Goal: Information Seeking & Learning: Learn about a topic

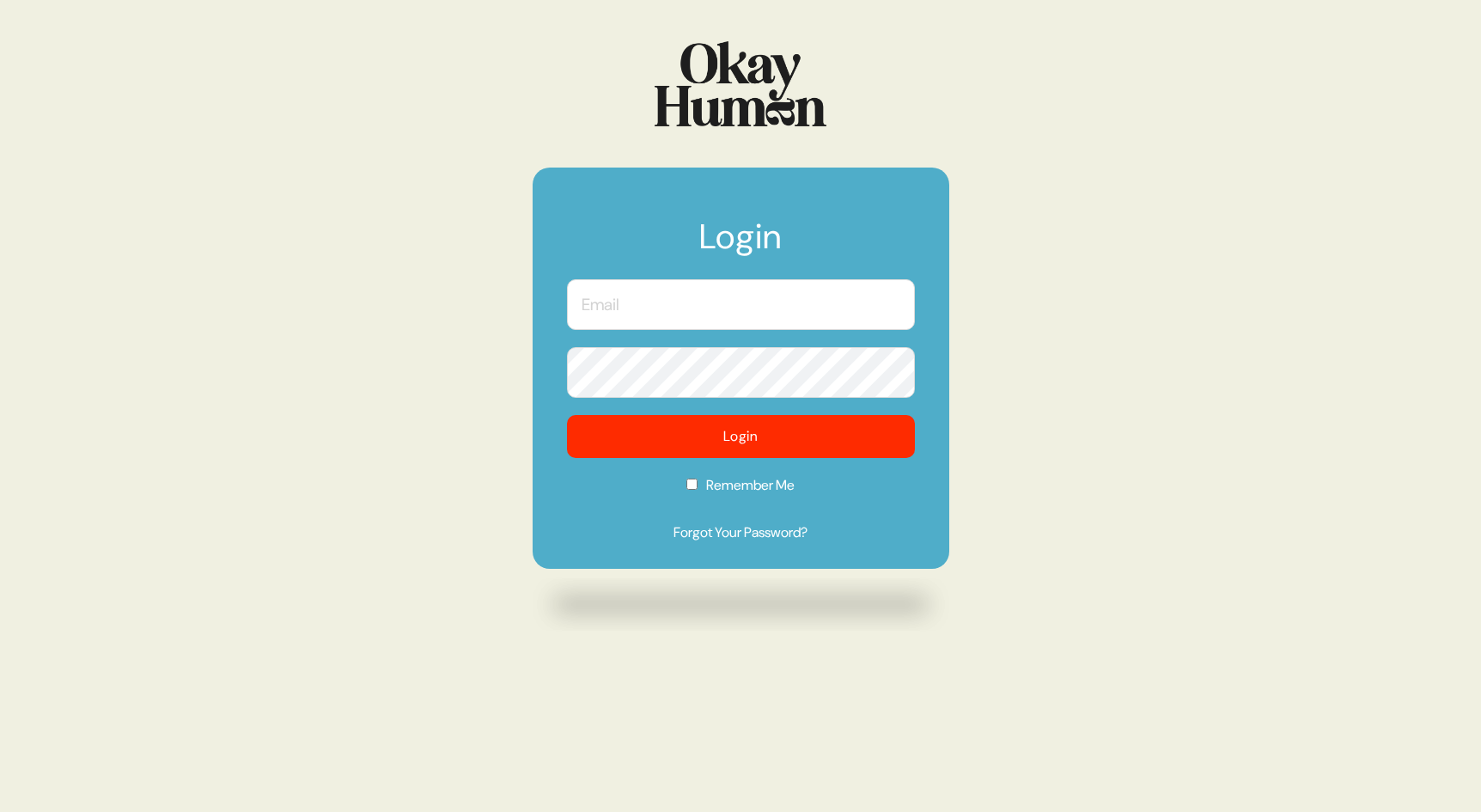
click at [621, 312] on input "text" at bounding box center [741, 304] width 348 height 51
type input "[PERSON_NAME][EMAIL_ADDRESS][DOMAIN_NAME]"
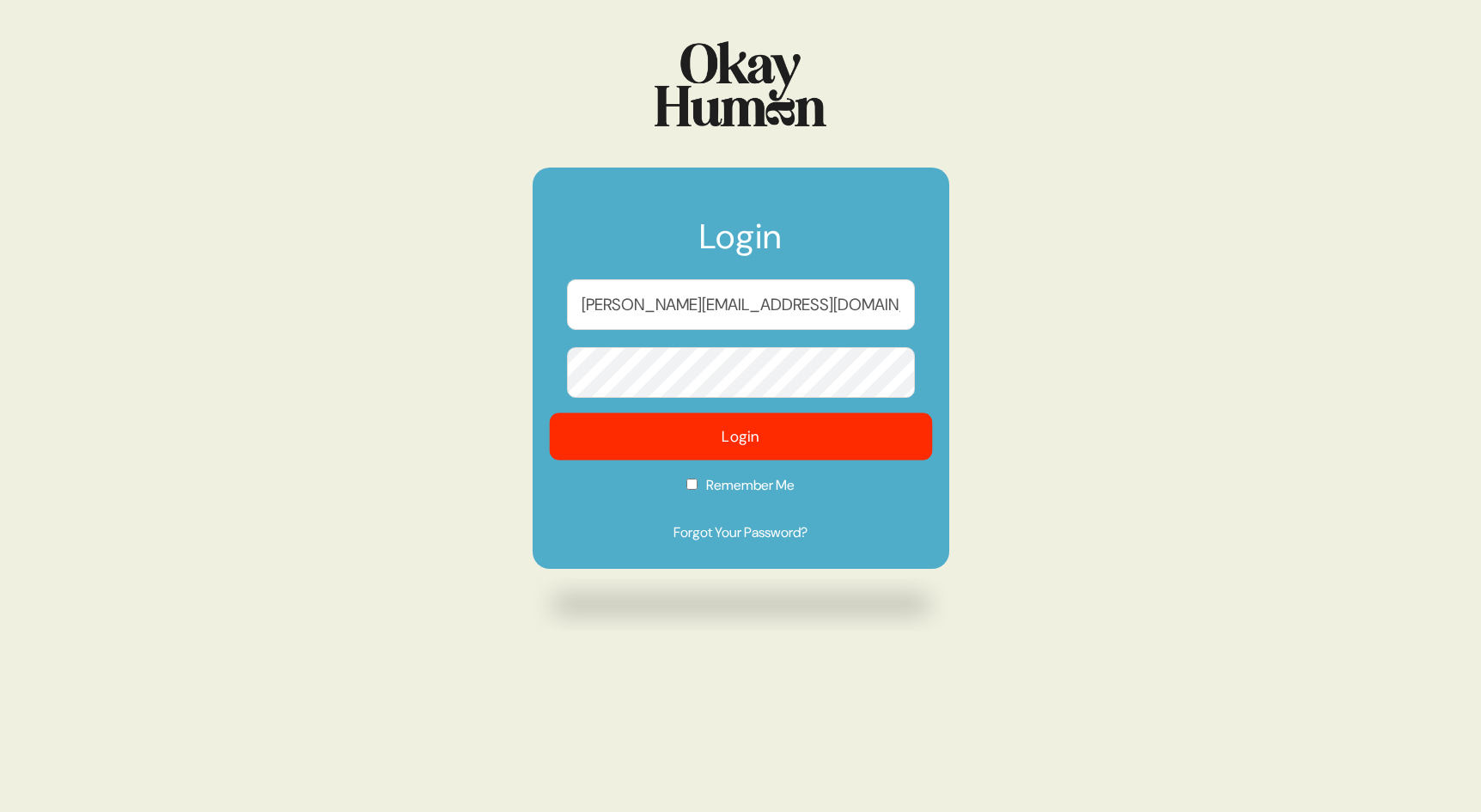
click at [673, 442] on button "Login" at bounding box center [740, 436] width 383 height 47
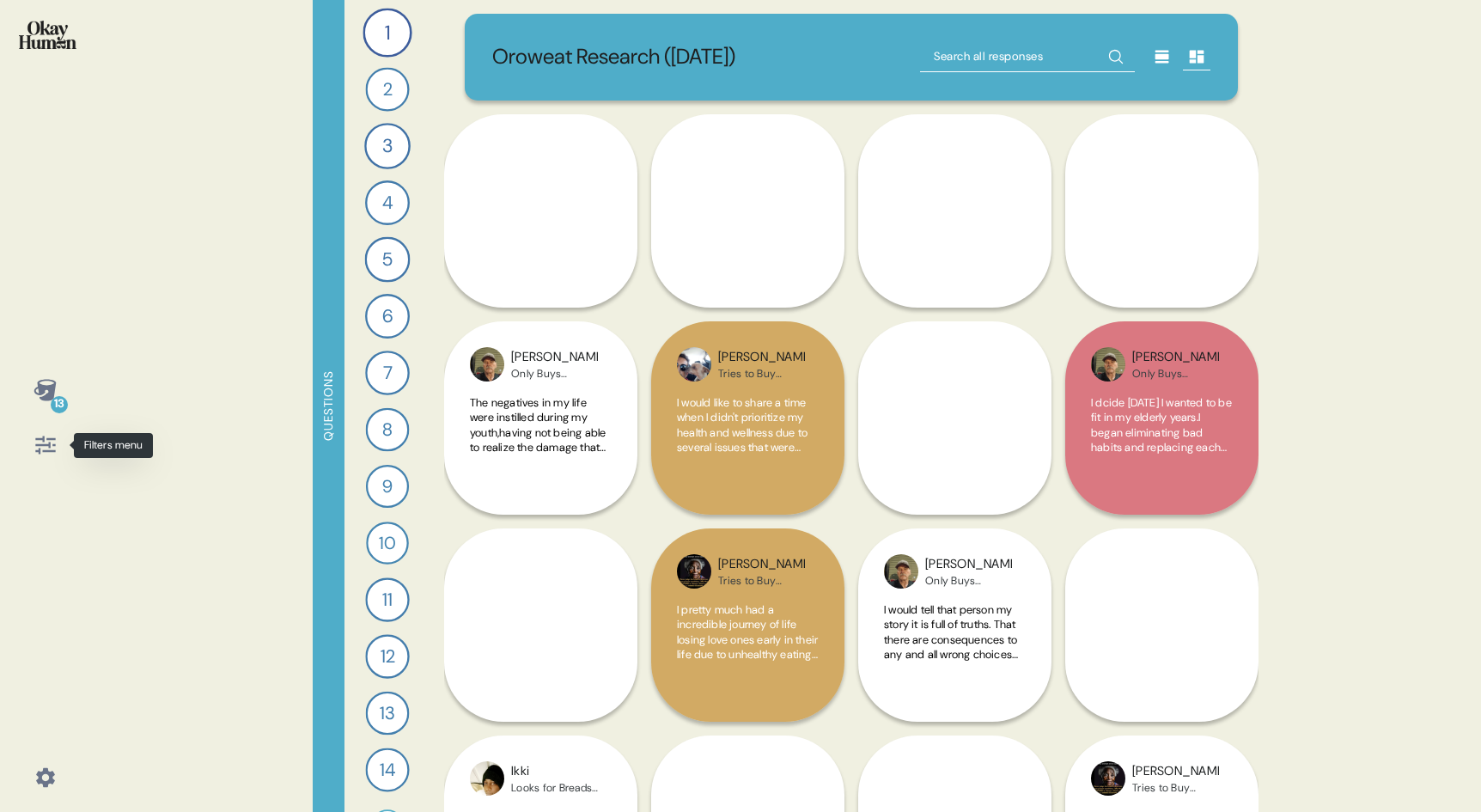
click at [42, 444] on icon at bounding box center [44, 445] width 19 height 18
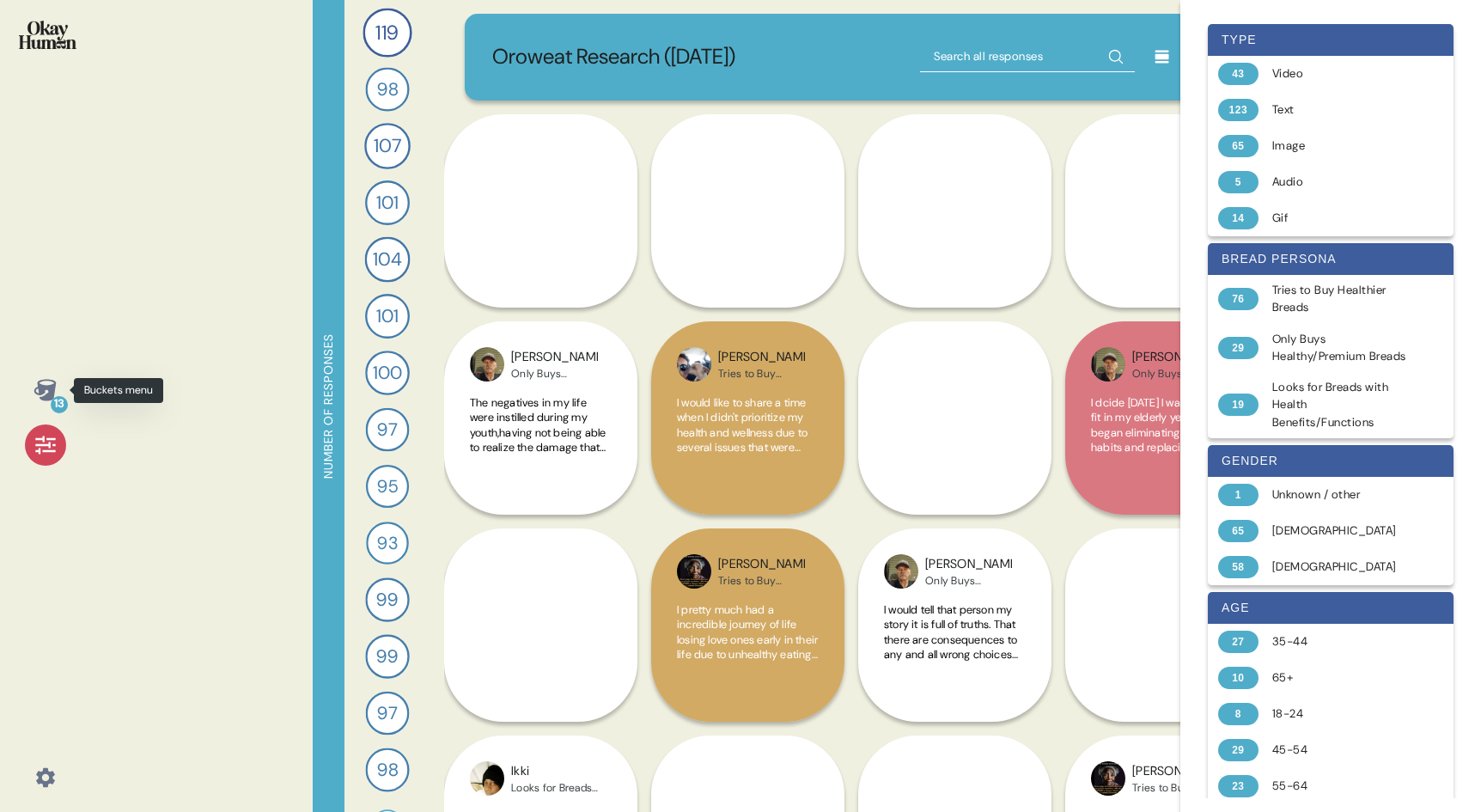
click at [60, 407] on div "13" at bounding box center [59, 405] width 18 height 18
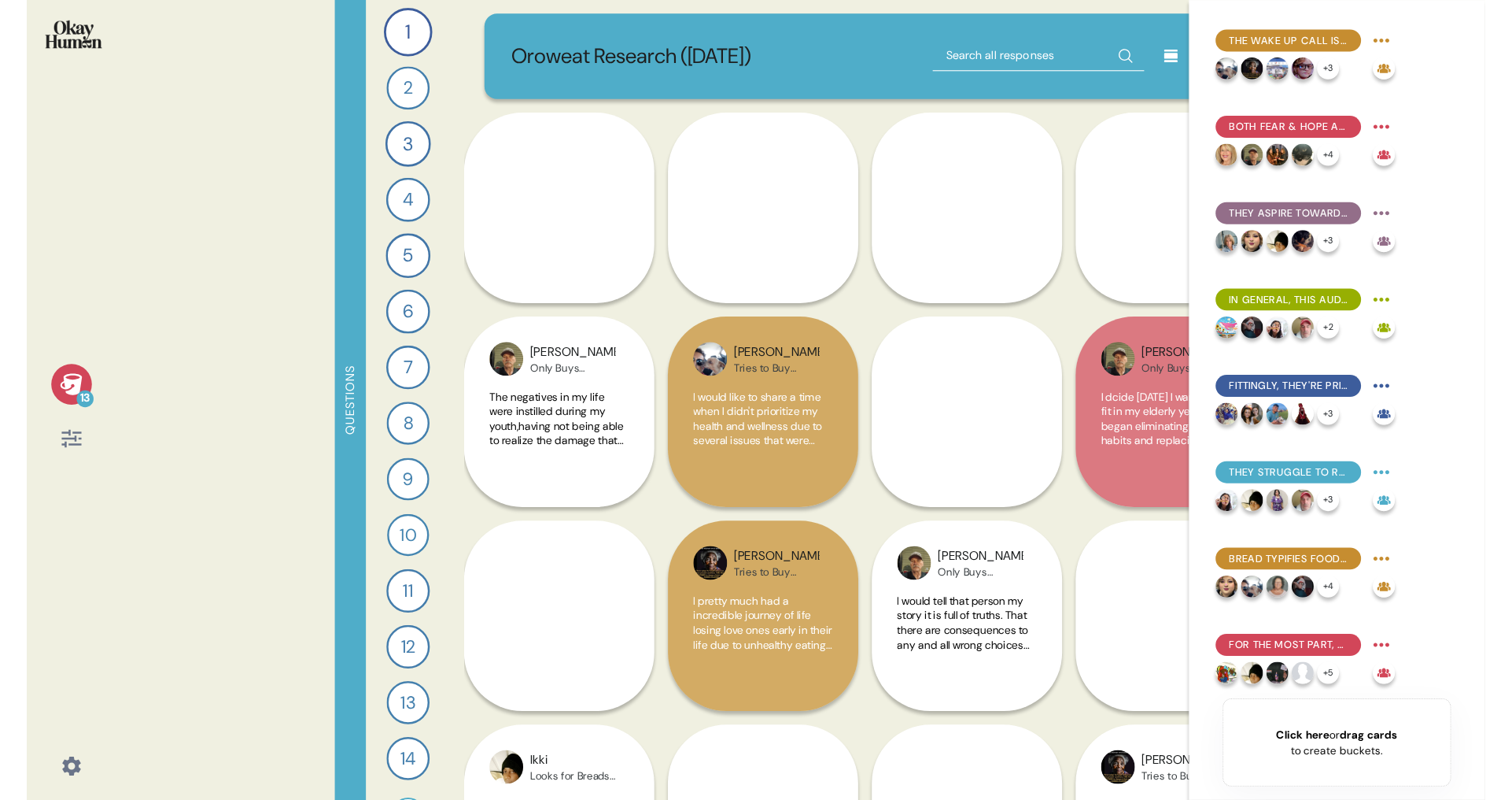
scroll to position [48, 0]
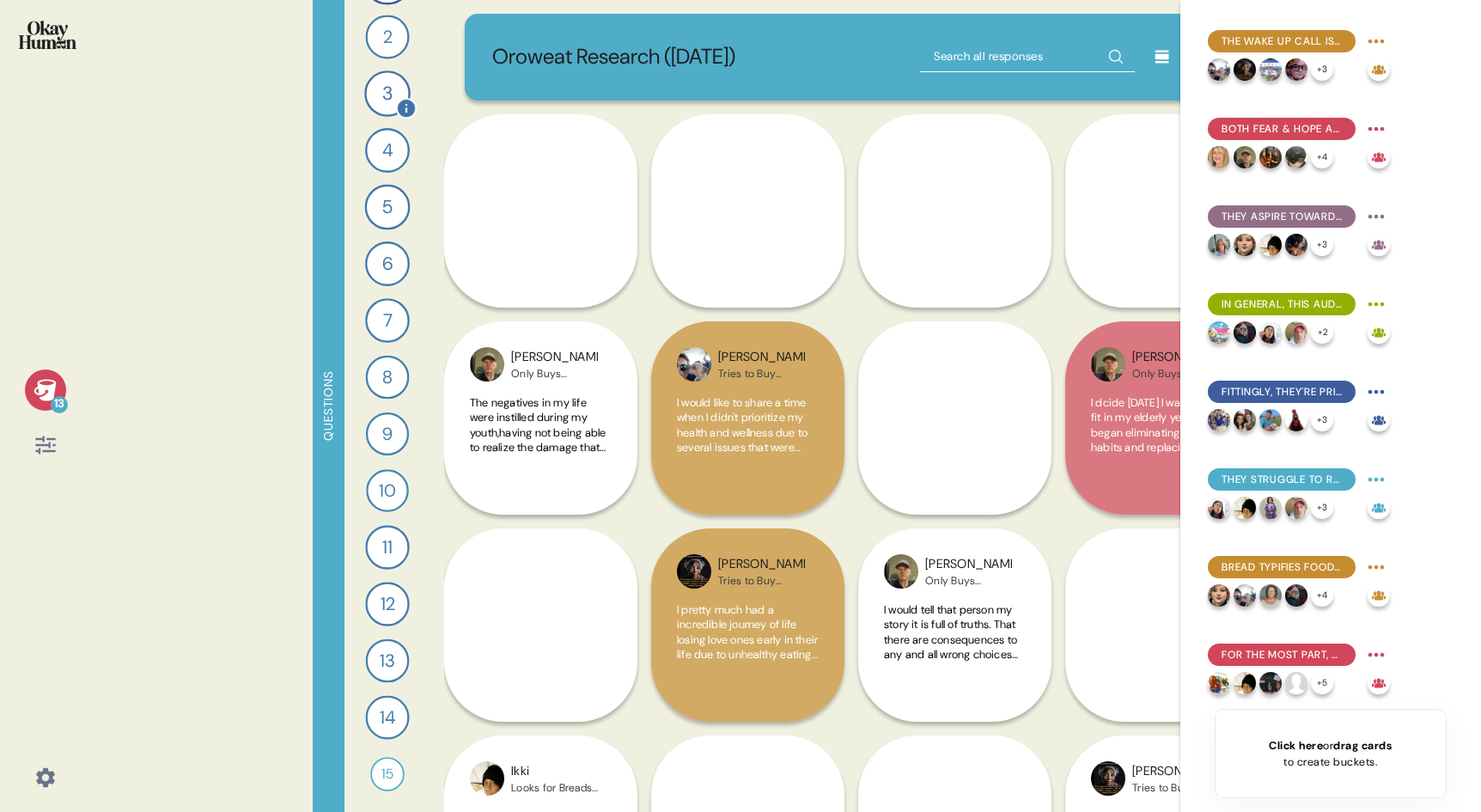
click at [384, 96] on div "3" at bounding box center [387, 93] width 46 height 46
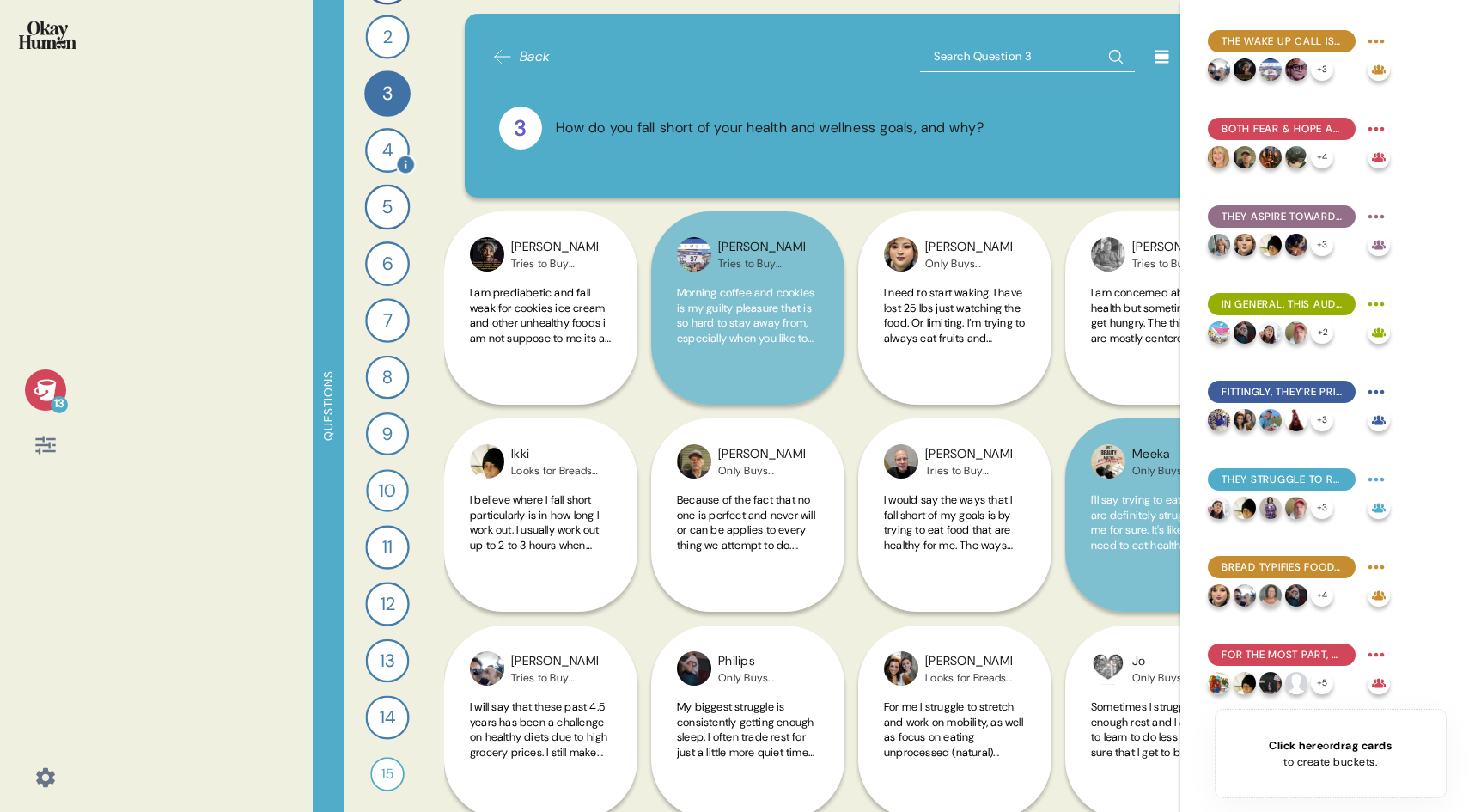
click at [371, 154] on div "4" at bounding box center [387, 151] width 44 height 44
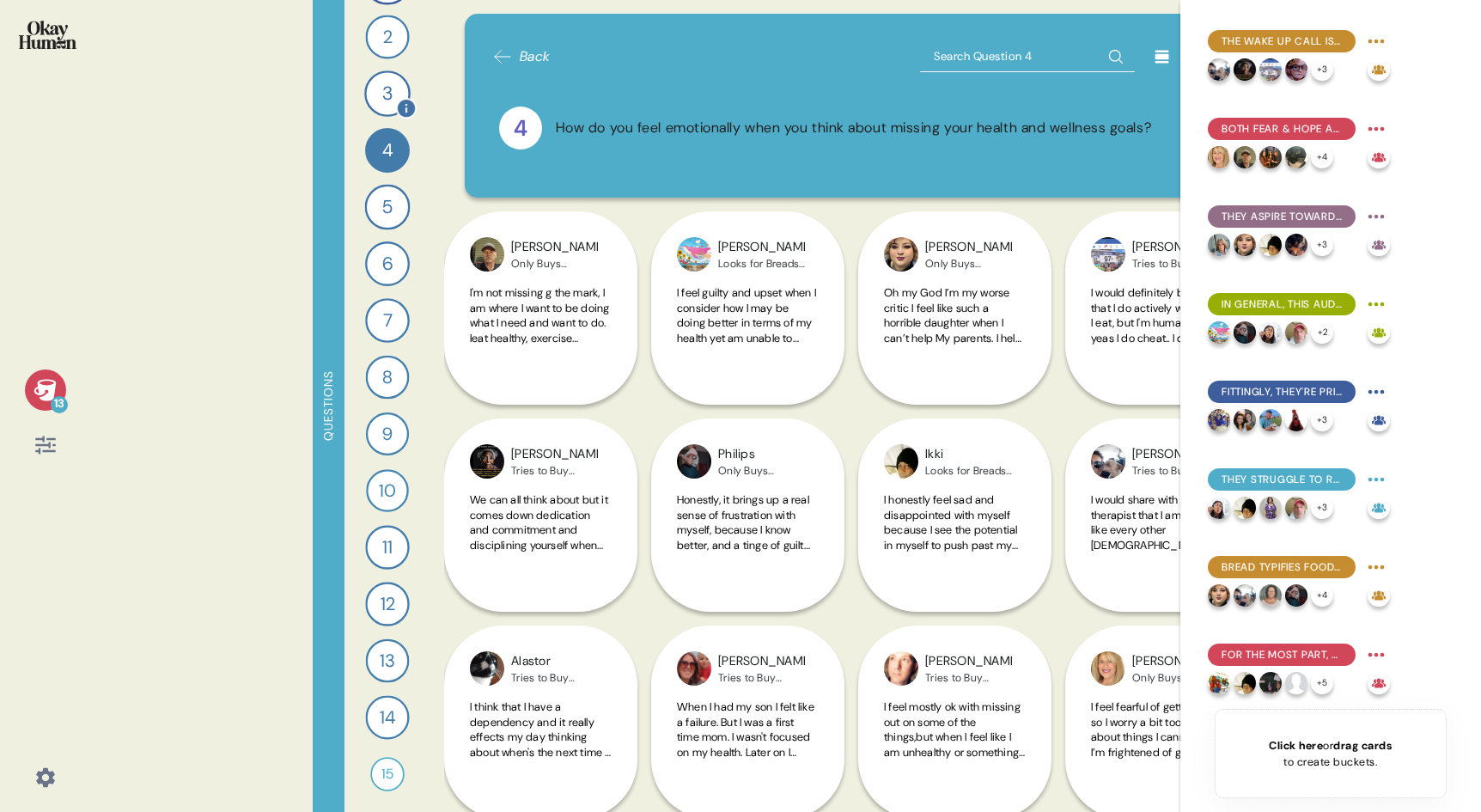
click at [386, 107] on div "3" at bounding box center [387, 93] width 46 height 46
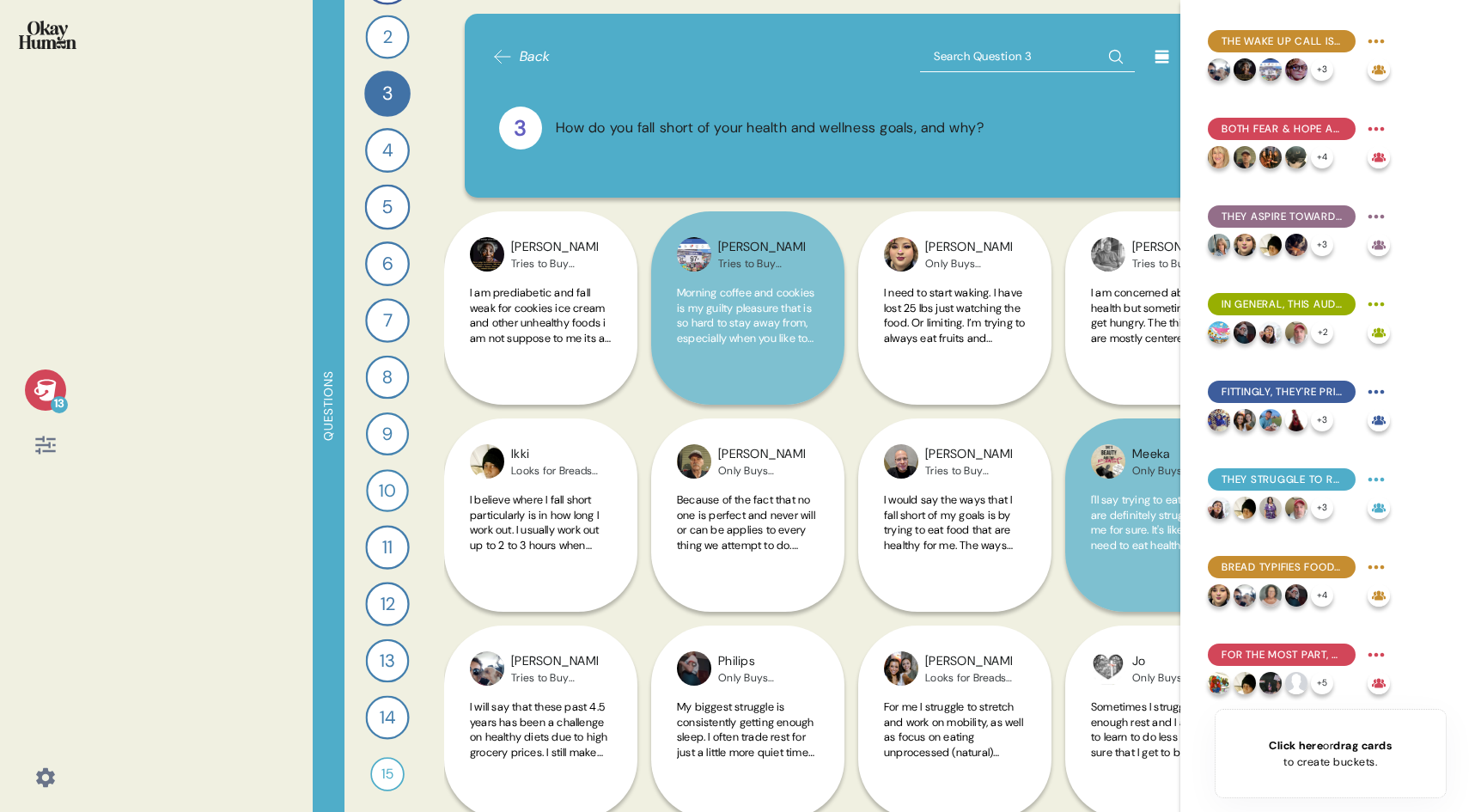
click at [1155, 60] on icon at bounding box center [1162, 56] width 18 height 18
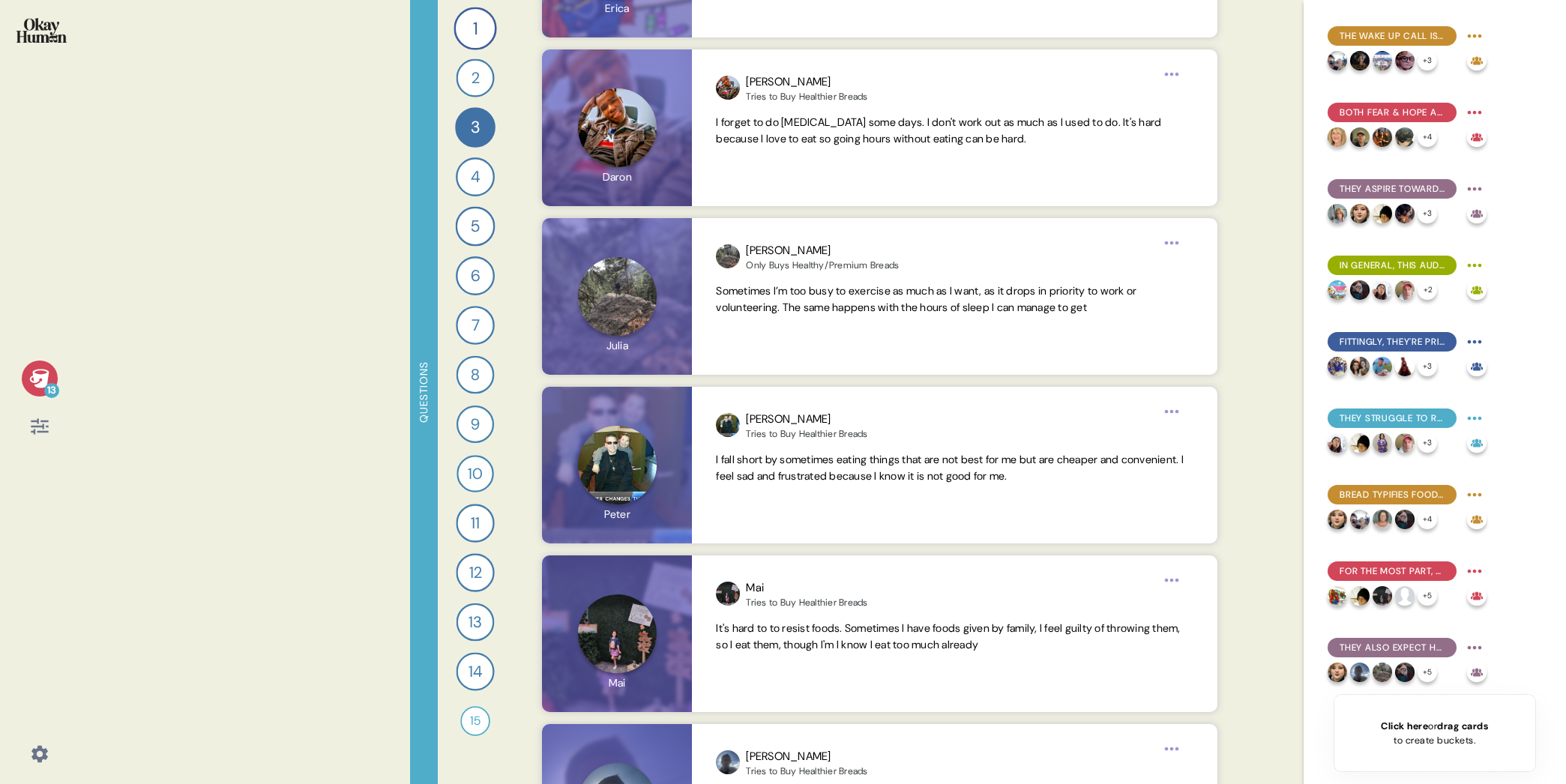
scroll to position [4557, 0]
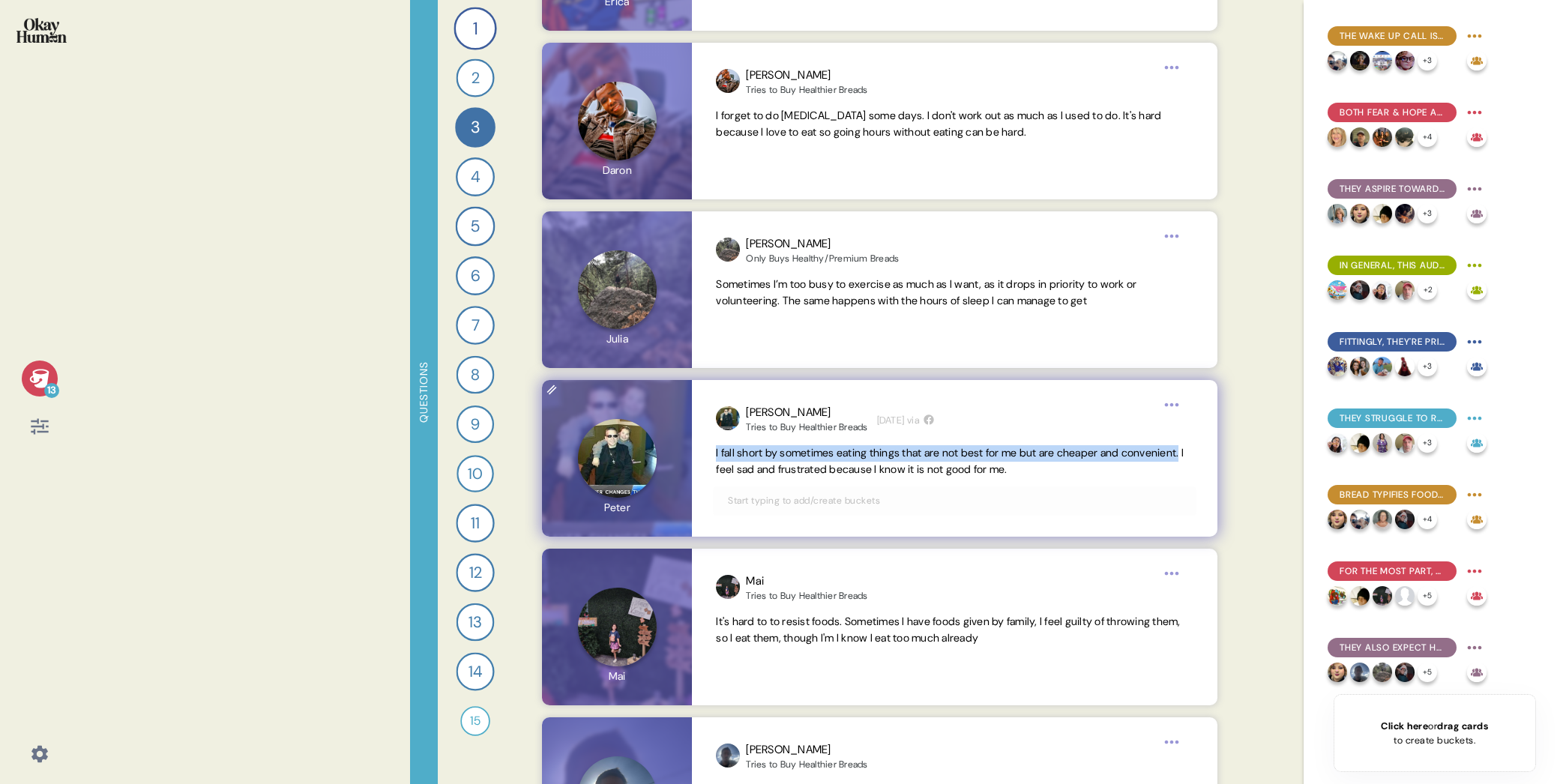
drag, startPoint x: 776, startPoint y: 471, endPoint x: 713, endPoint y: 453, distance: 65.5
click at [713, 453] on div "[PERSON_NAME] to Buy Healthier Breads [DATE] via I fall short by sometimes eati…" at bounding box center [953, 458] width 525 height 156
copy span "I fall short by sometimes eating things that are not best for me but are cheape…"
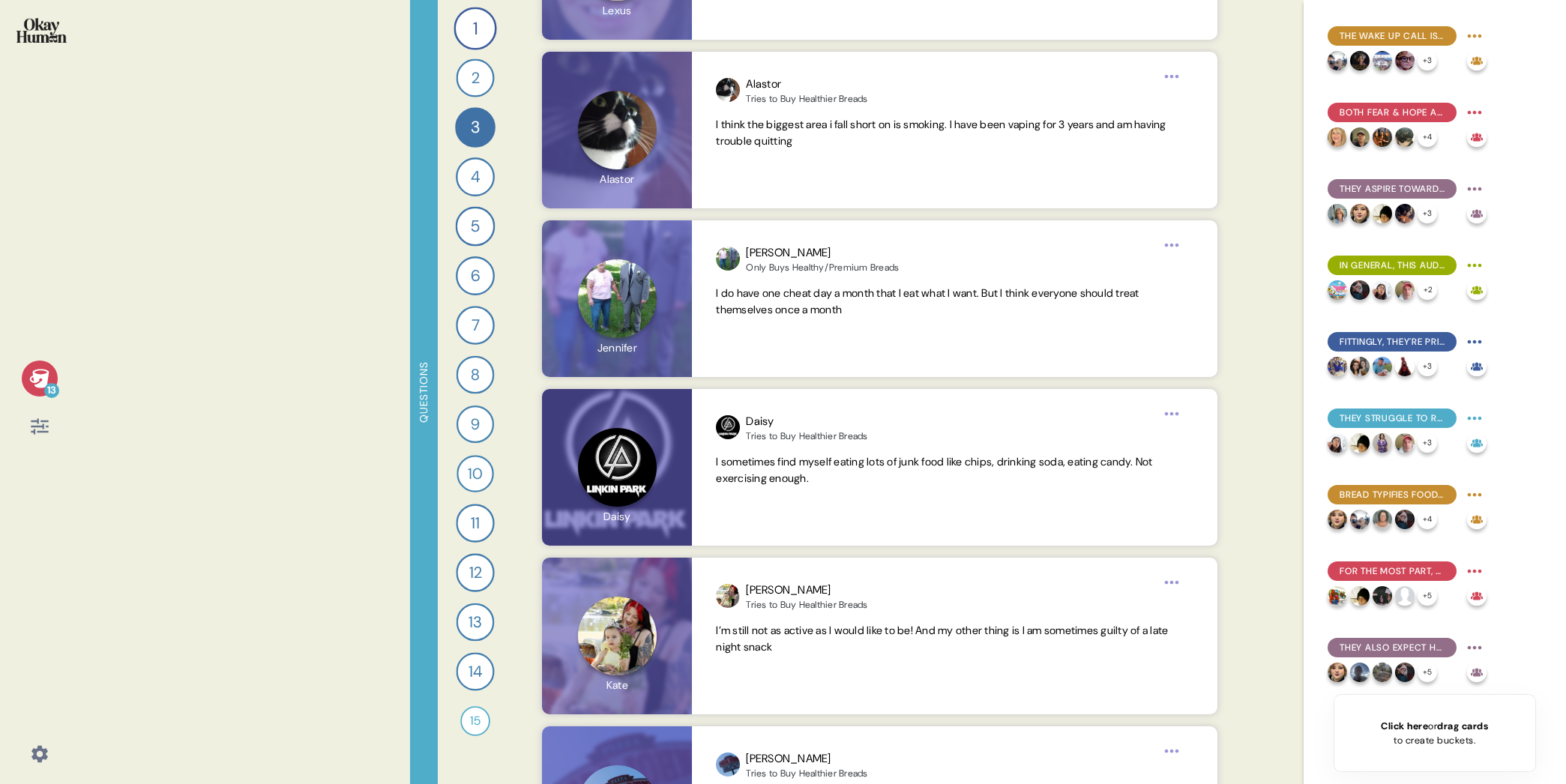
scroll to position [8092, 0]
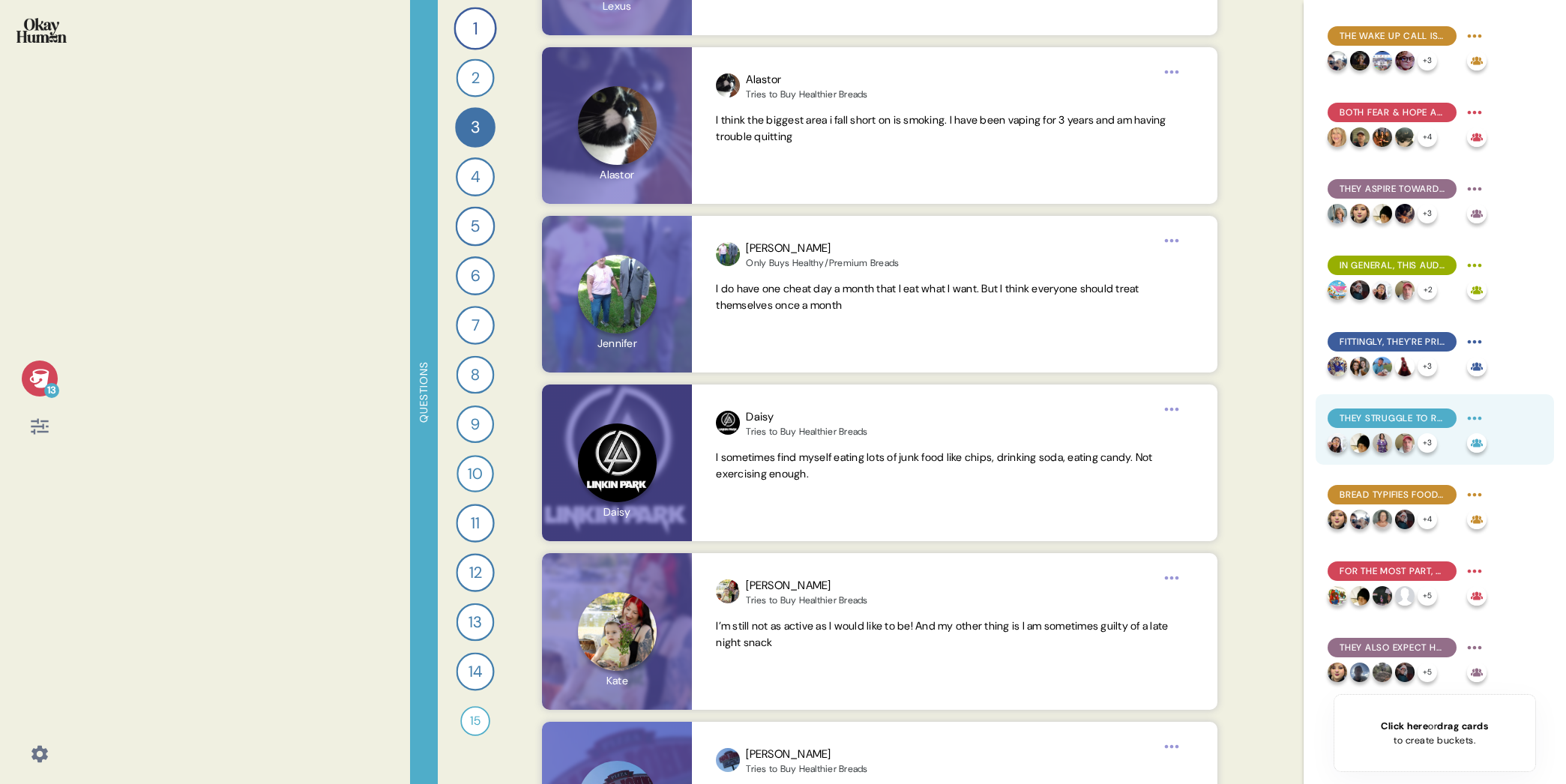
click at [1291, 422] on span "They struggle to resist food temptations, explaining they lack both the discipl…" at bounding box center [1392, 418] width 105 height 14
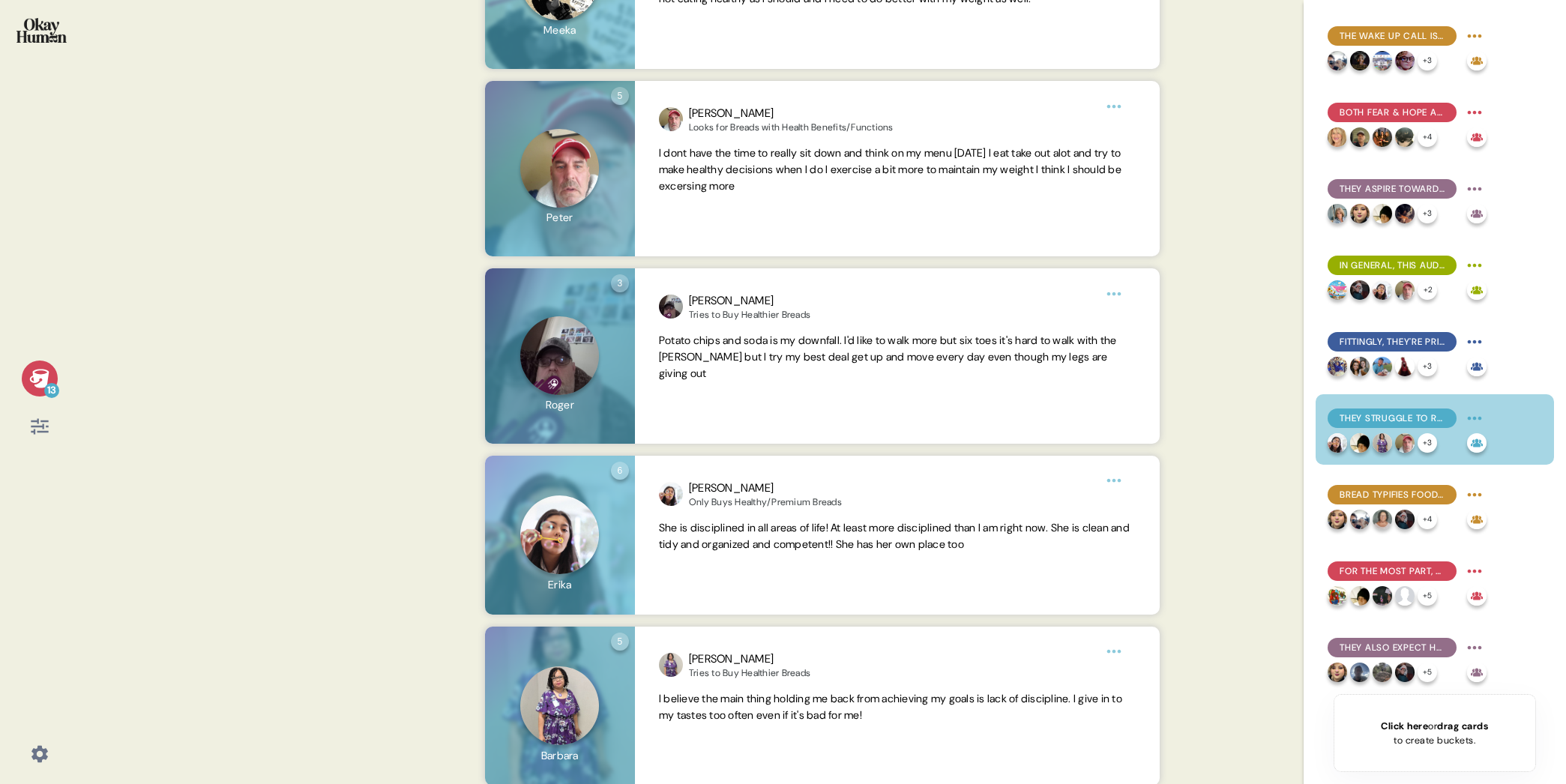
scroll to position [864, 0]
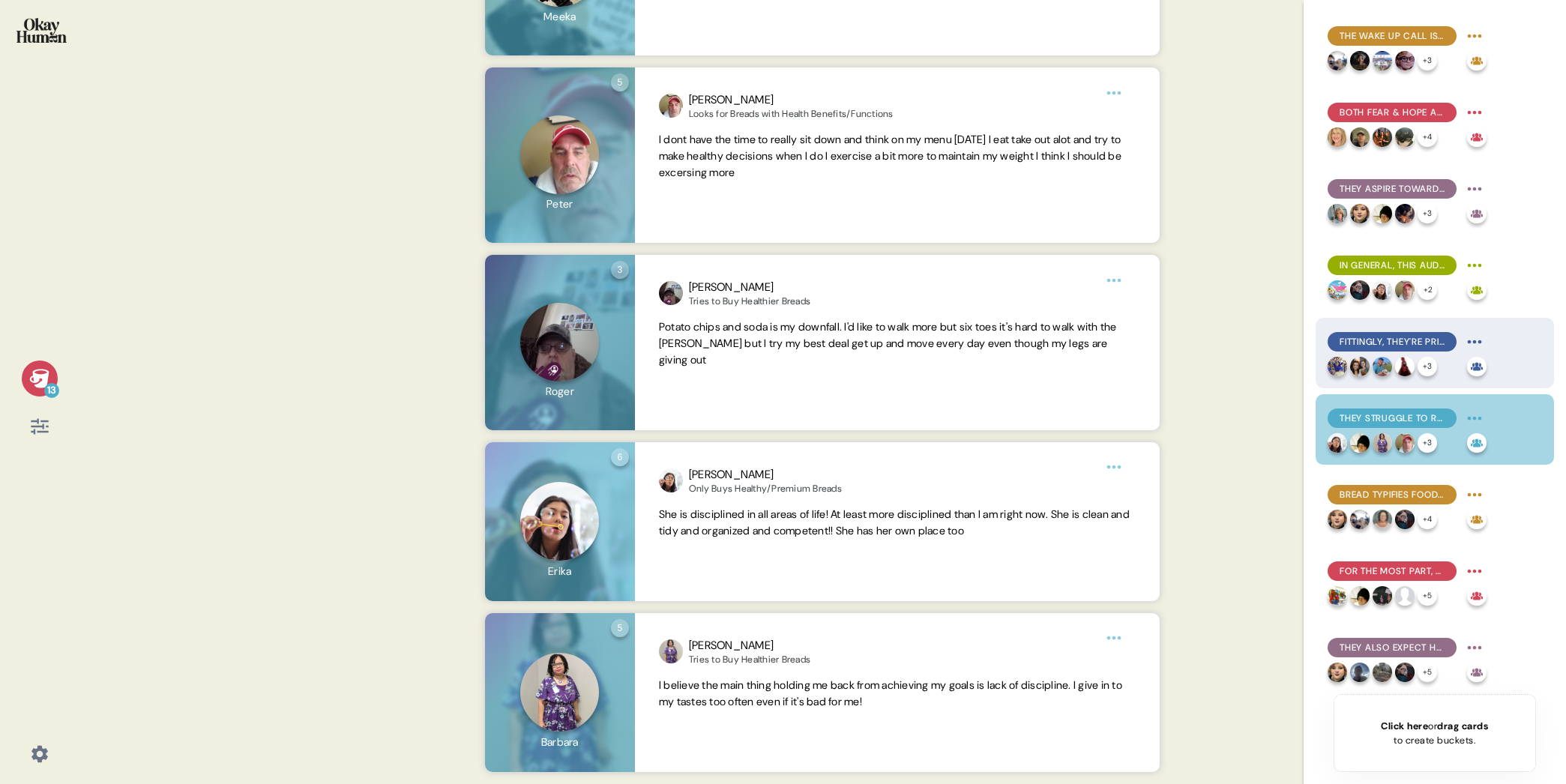
click at [1291, 338] on div "Fittingly, they're primarily inspired by attainable representations of health, …" at bounding box center [1392, 342] width 129 height 19
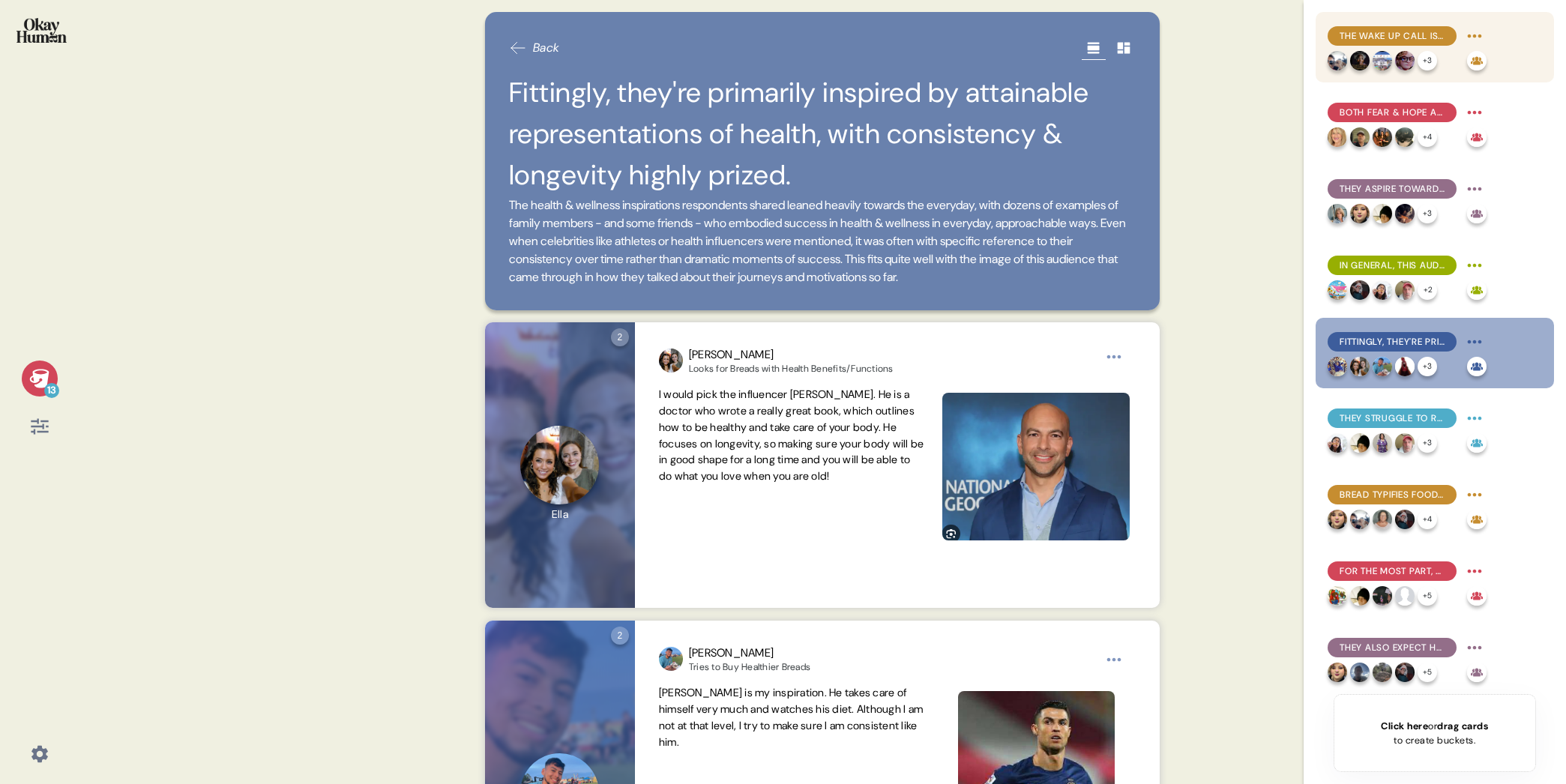
click at [1291, 39] on span "The wake up call is central to many people's health journeys, both initially & …" at bounding box center [1392, 35] width 105 height 14
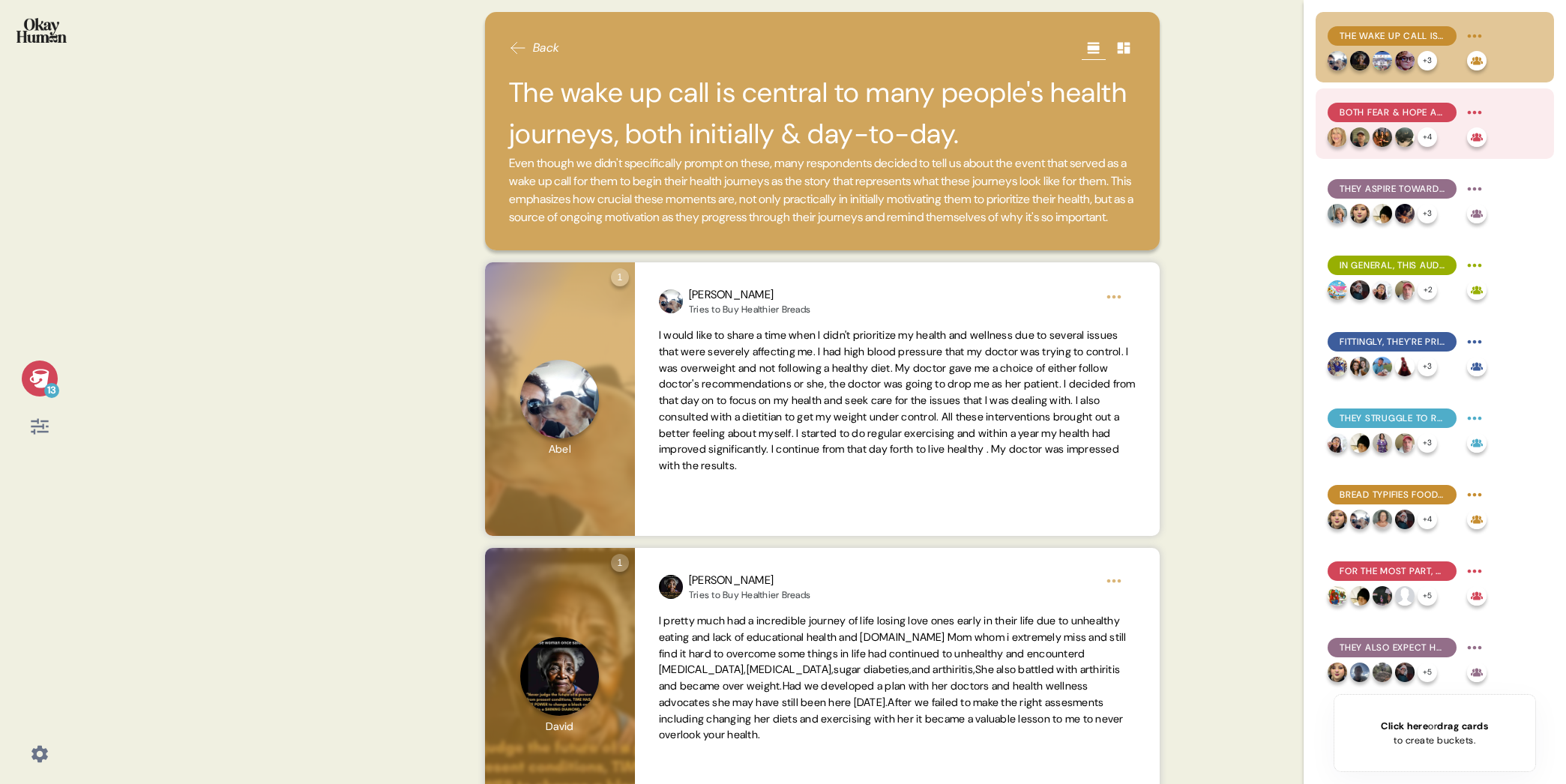
click at [1291, 108] on span "Both fear & hope are key motivators, and they're often highly intertwined." at bounding box center [1392, 112] width 105 height 14
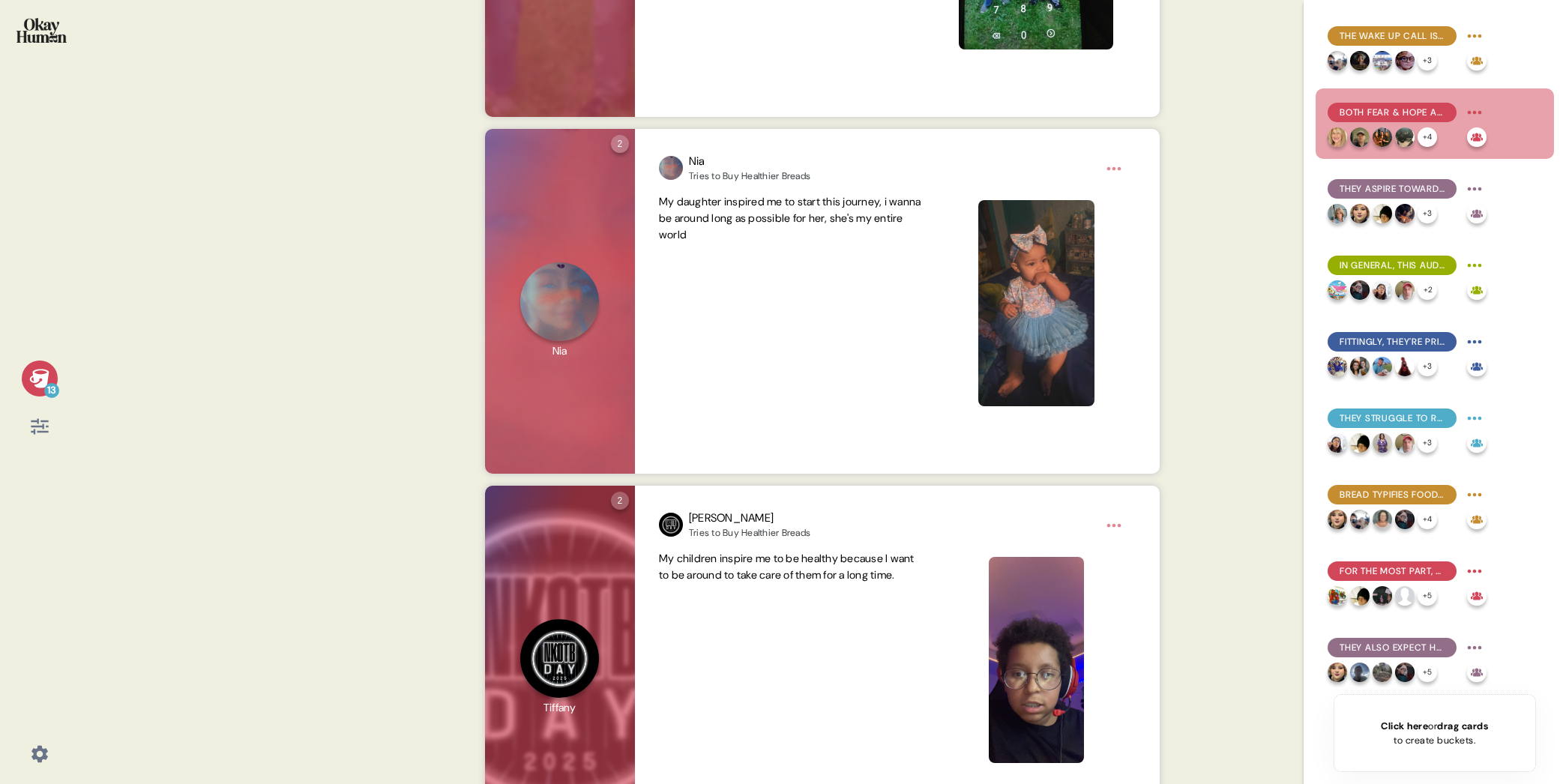
scroll to position [1630, 0]
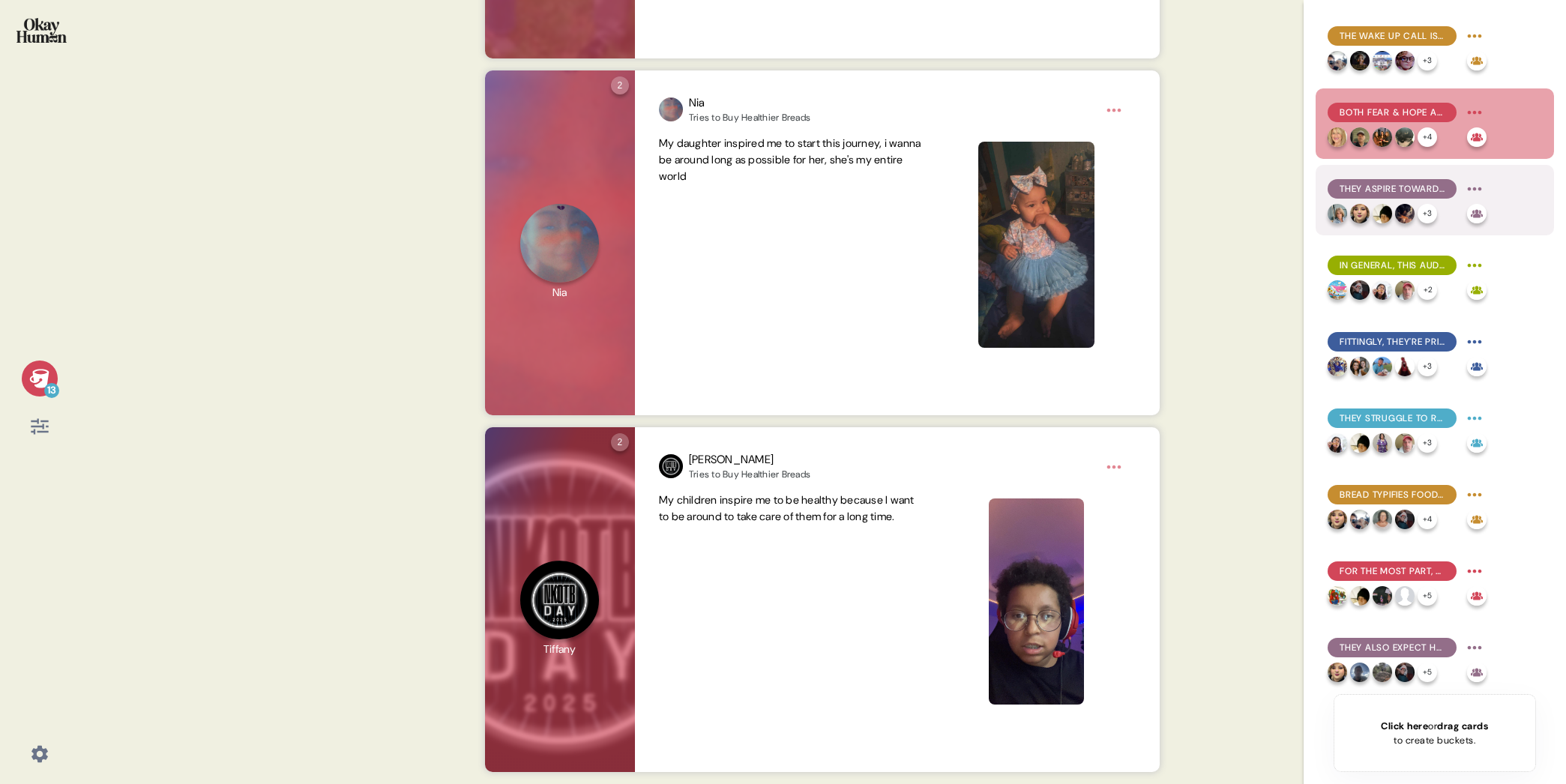
click at [1291, 189] on span "They aspire towards longevity and mobility, but crucially also towards mental h…" at bounding box center [1392, 189] width 105 height 14
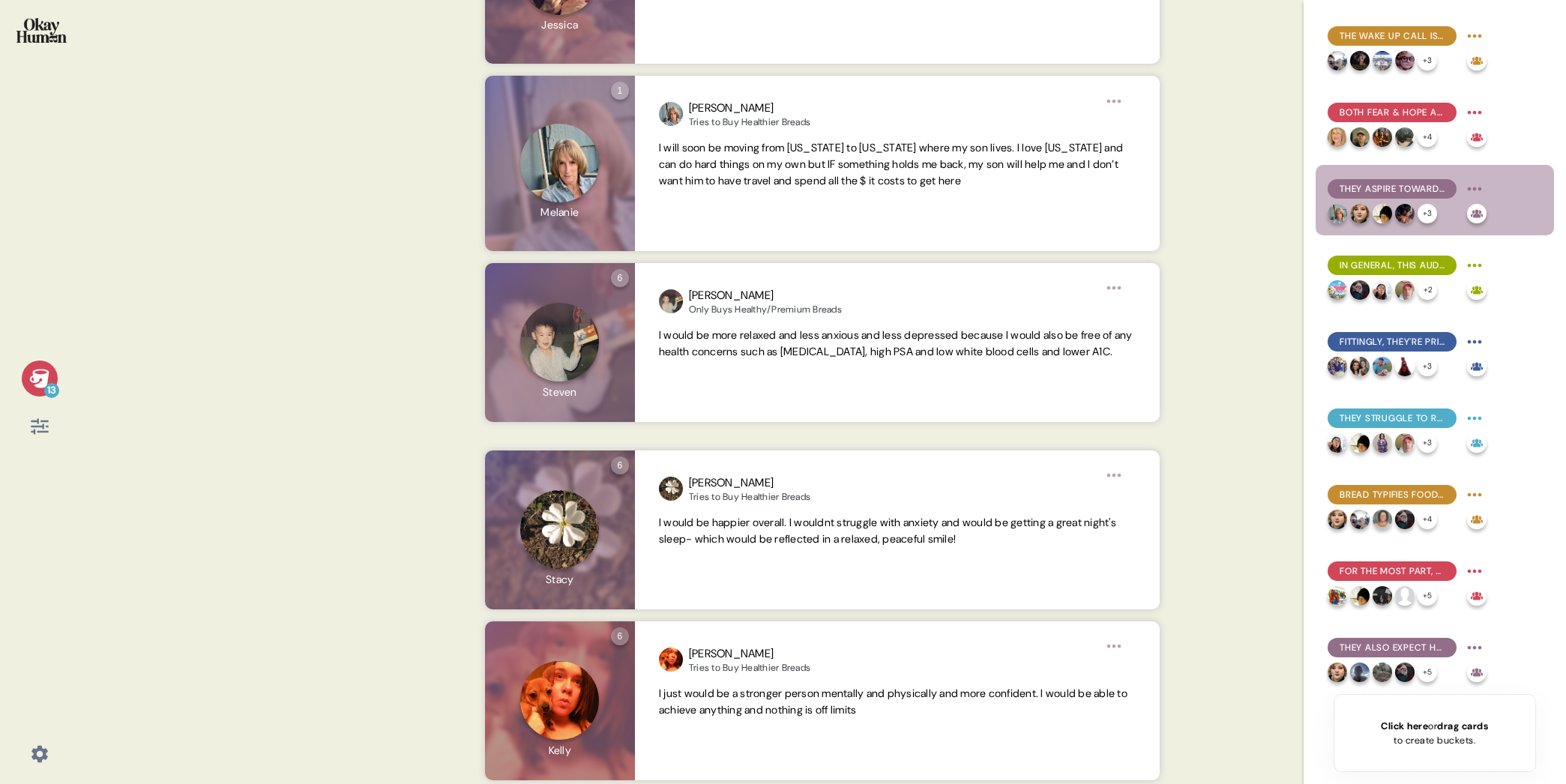
scroll to position [882, 0]
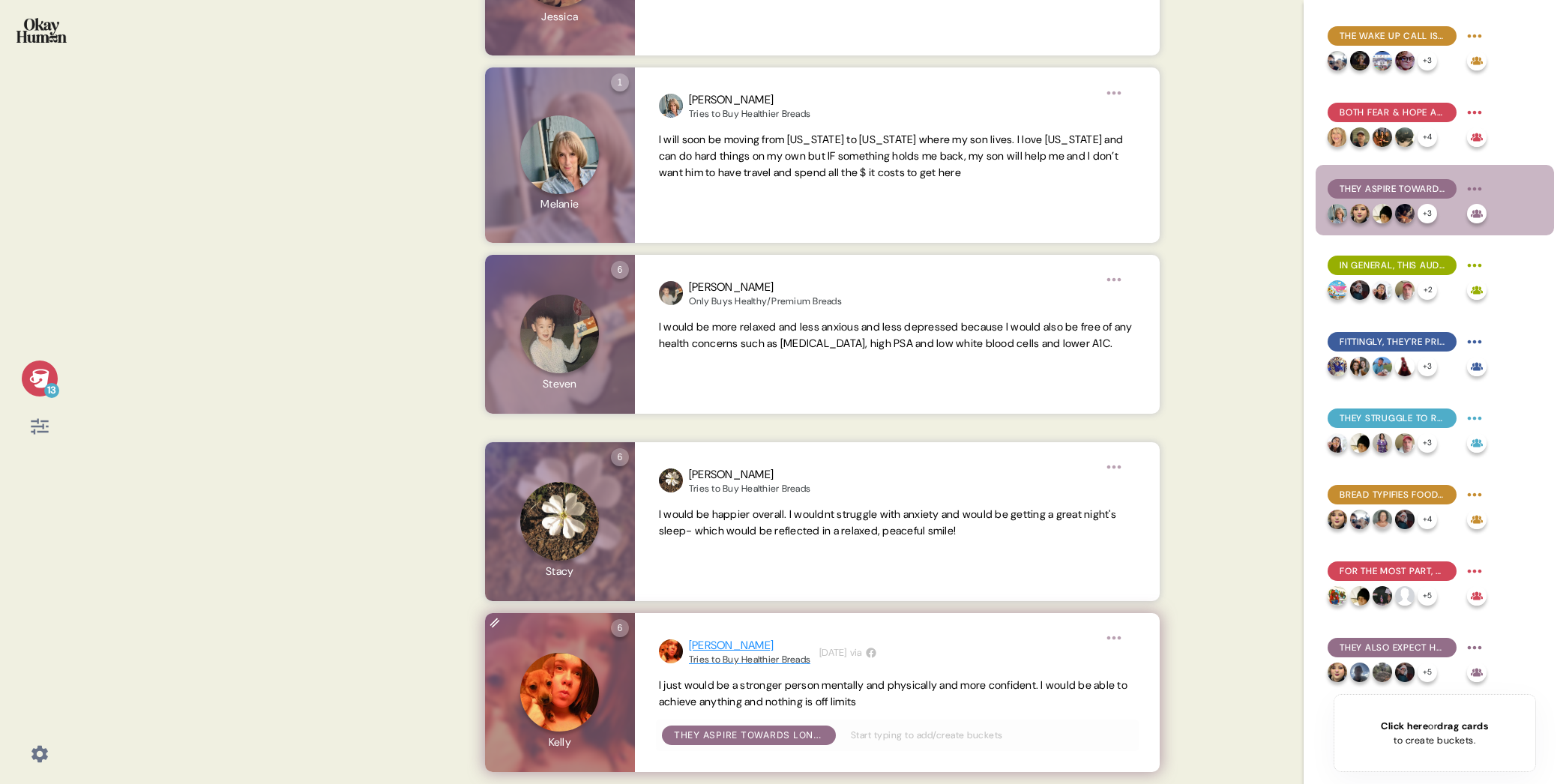
click at [703, 641] on div "[PERSON_NAME]" at bounding box center [750, 645] width 122 height 17
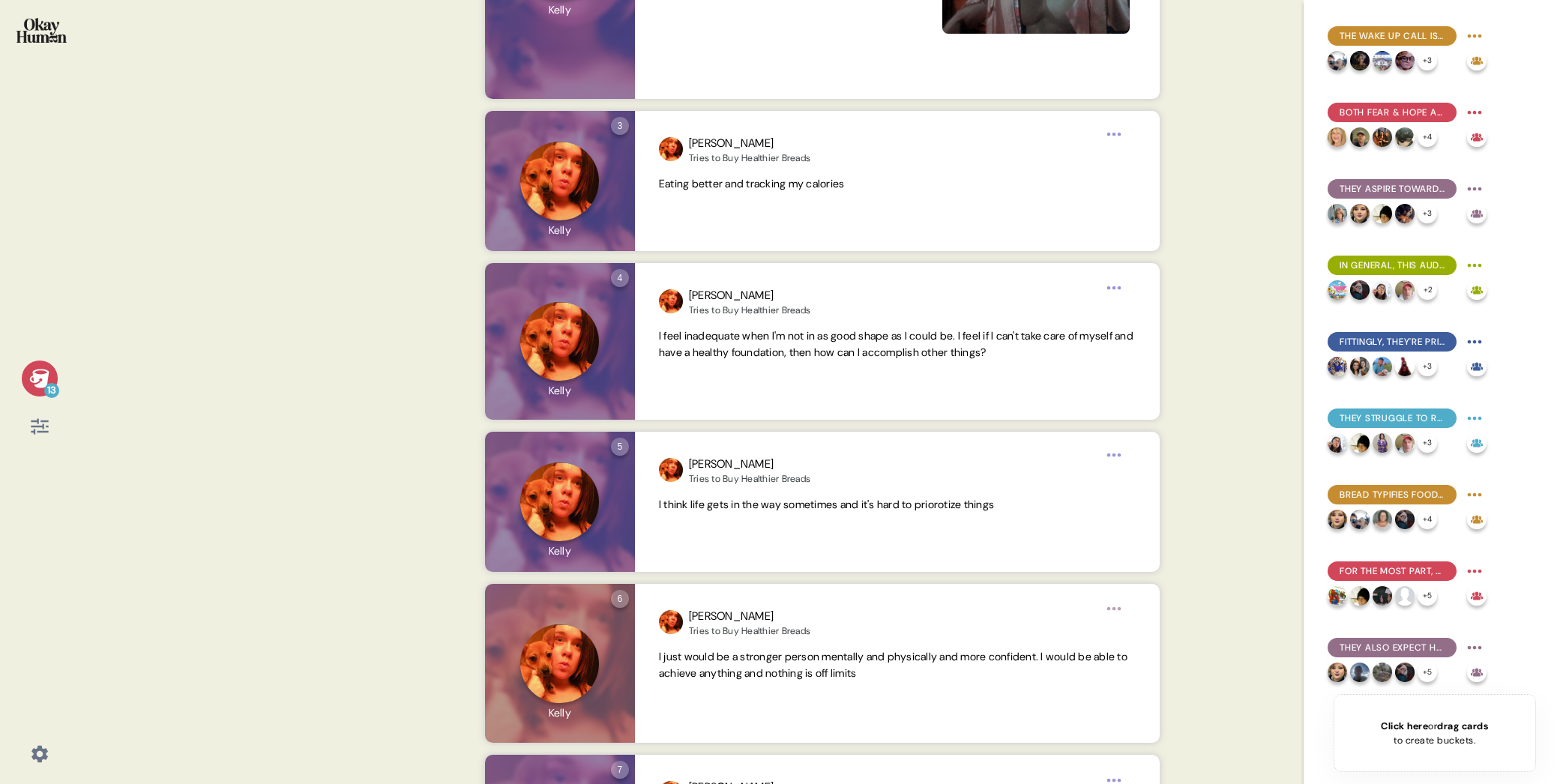
scroll to position [498, 0]
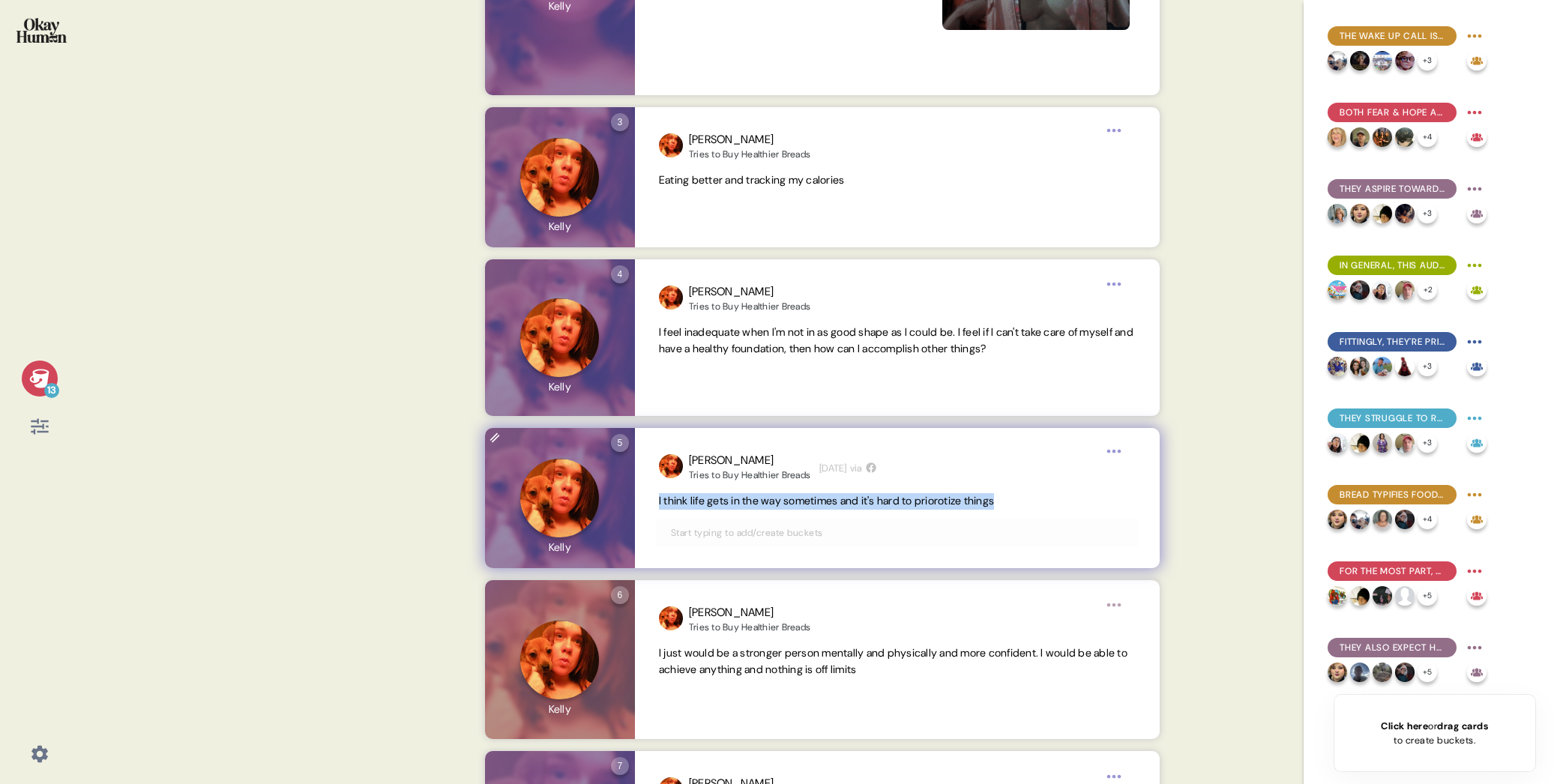
drag, startPoint x: 1024, startPoint y: 499, endPoint x: 653, endPoint y: 501, distance: 371.0
click at [652, 501] on div "[PERSON_NAME] to Buy Healthier Breads [DATE] via I think life gets in the way s…" at bounding box center [897, 498] width 525 height 140
copy span "I think life gets in the way sometimes and it's hard to priorotize things"
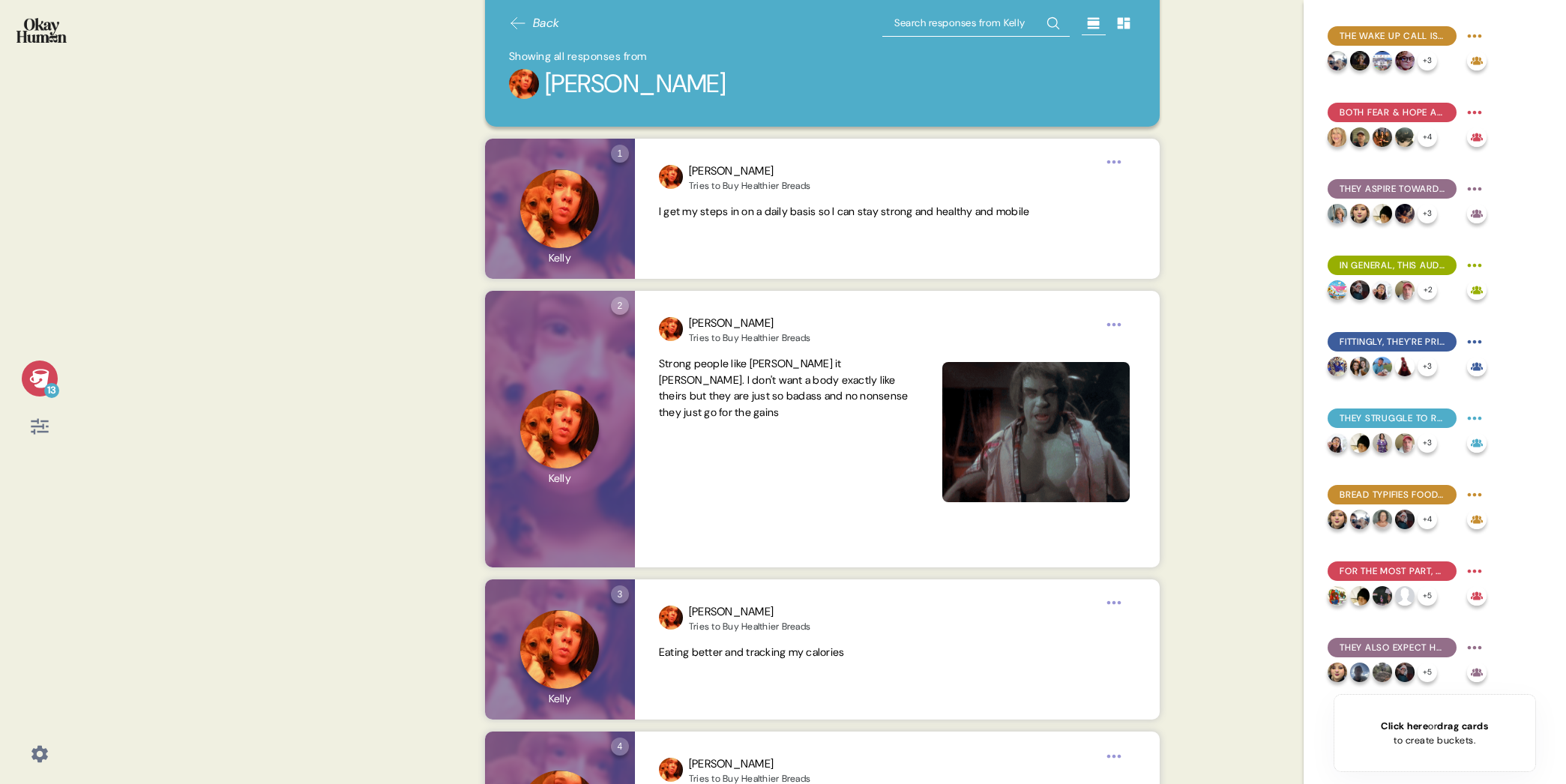
scroll to position [0, 0]
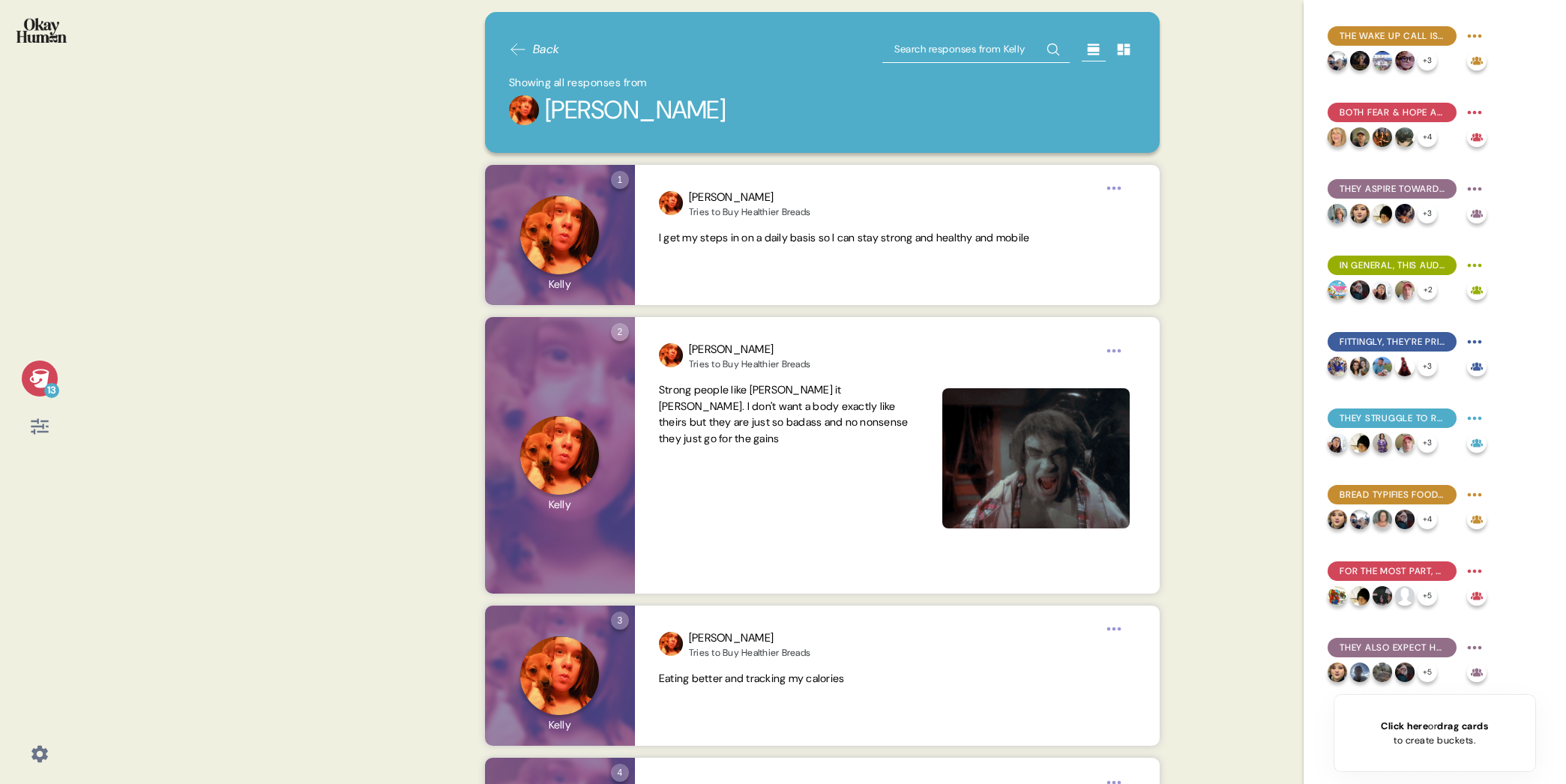
click at [521, 50] on icon at bounding box center [517, 49] width 18 height 18
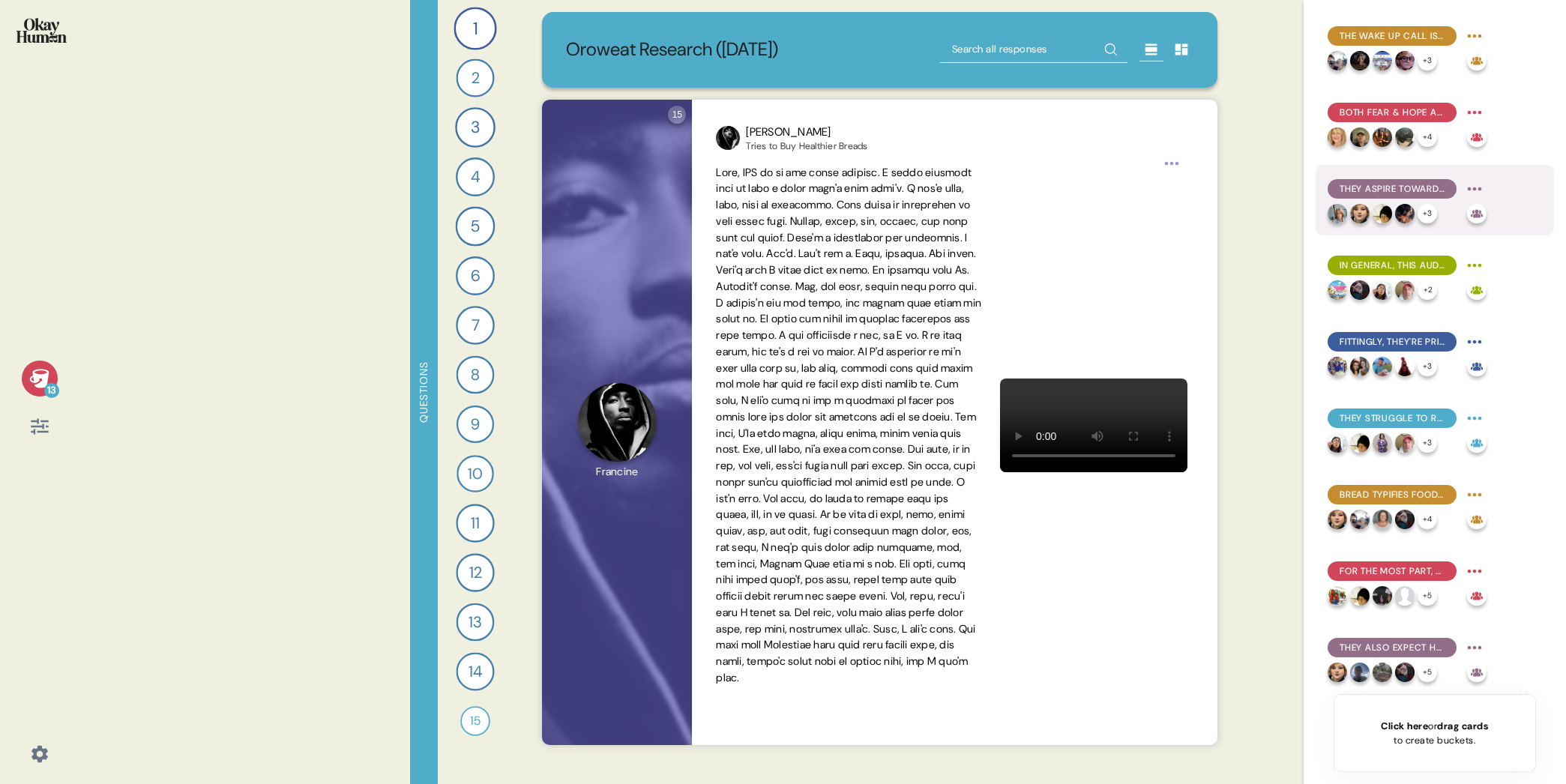
click at [1291, 189] on span "They aspire towards longevity and mobility, but crucially also towards mental h…" at bounding box center [1392, 189] width 105 height 14
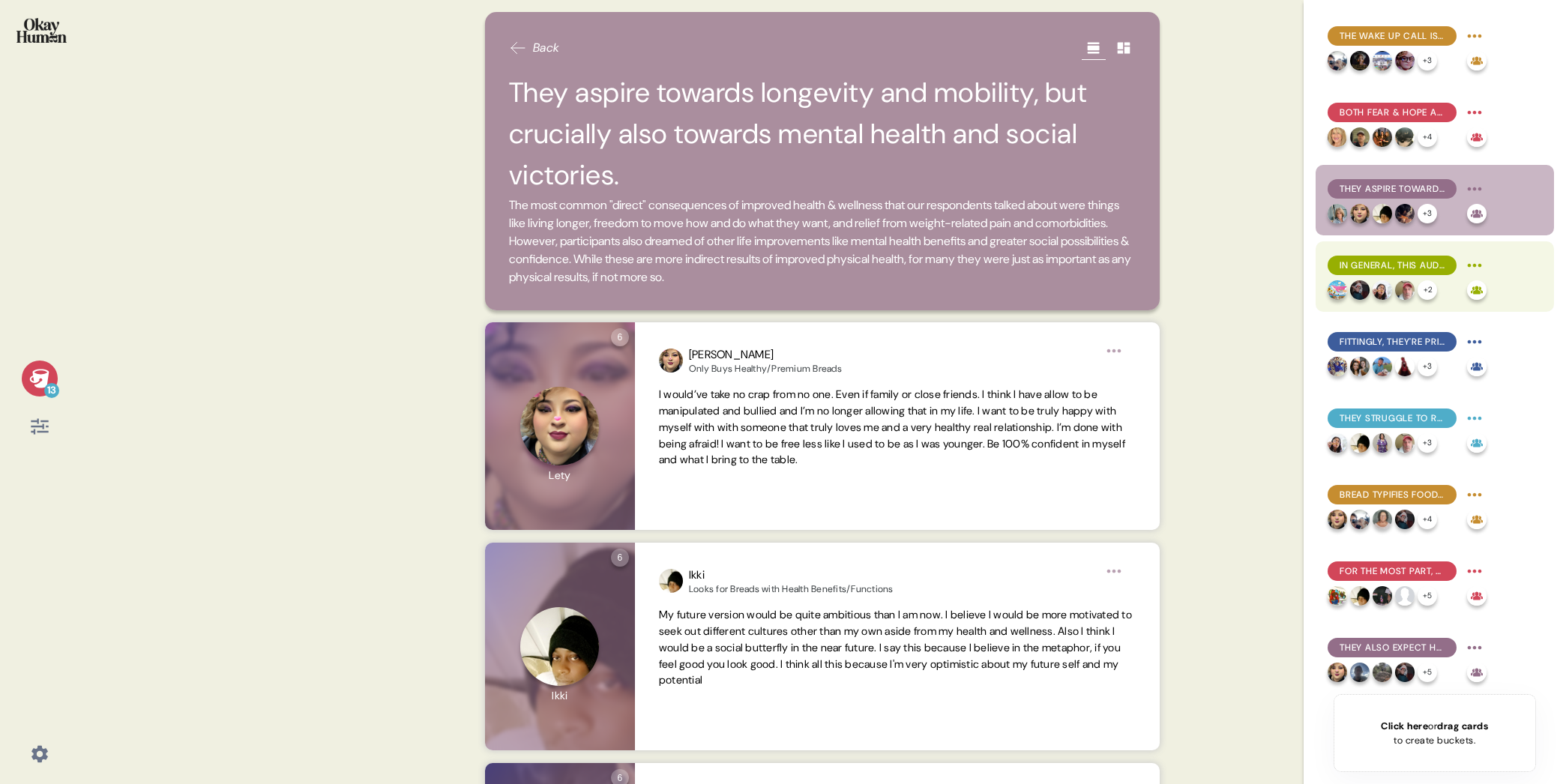
click at [1291, 264] on span "In general, this audience conceives of health & wellness as consistency in the …" at bounding box center [1392, 265] width 105 height 14
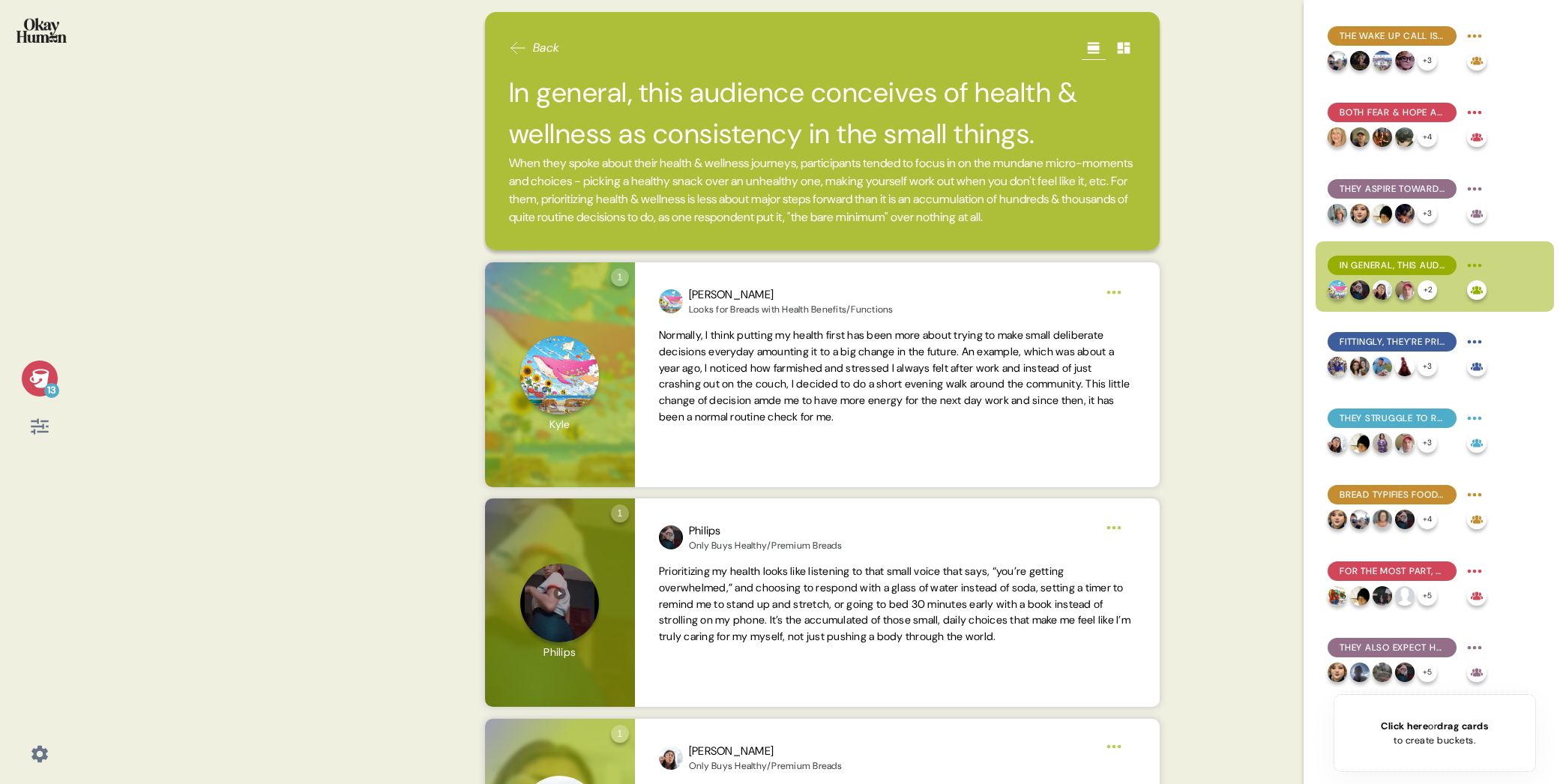
click at [544, 51] on span "Back" at bounding box center [546, 48] width 27 height 18
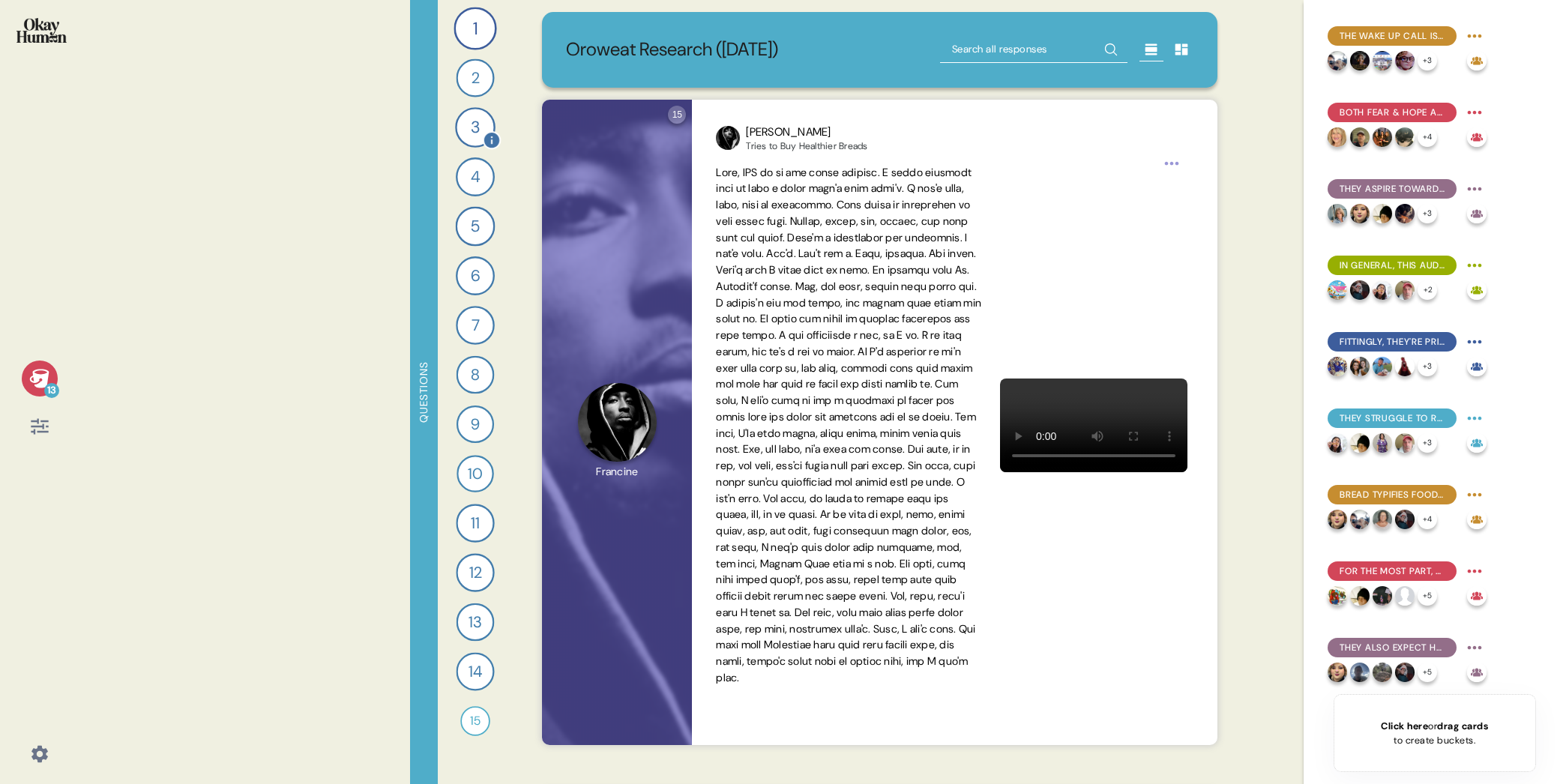
click at [477, 133] on div "3" at bounding box center [475, 127] width 40 height 40
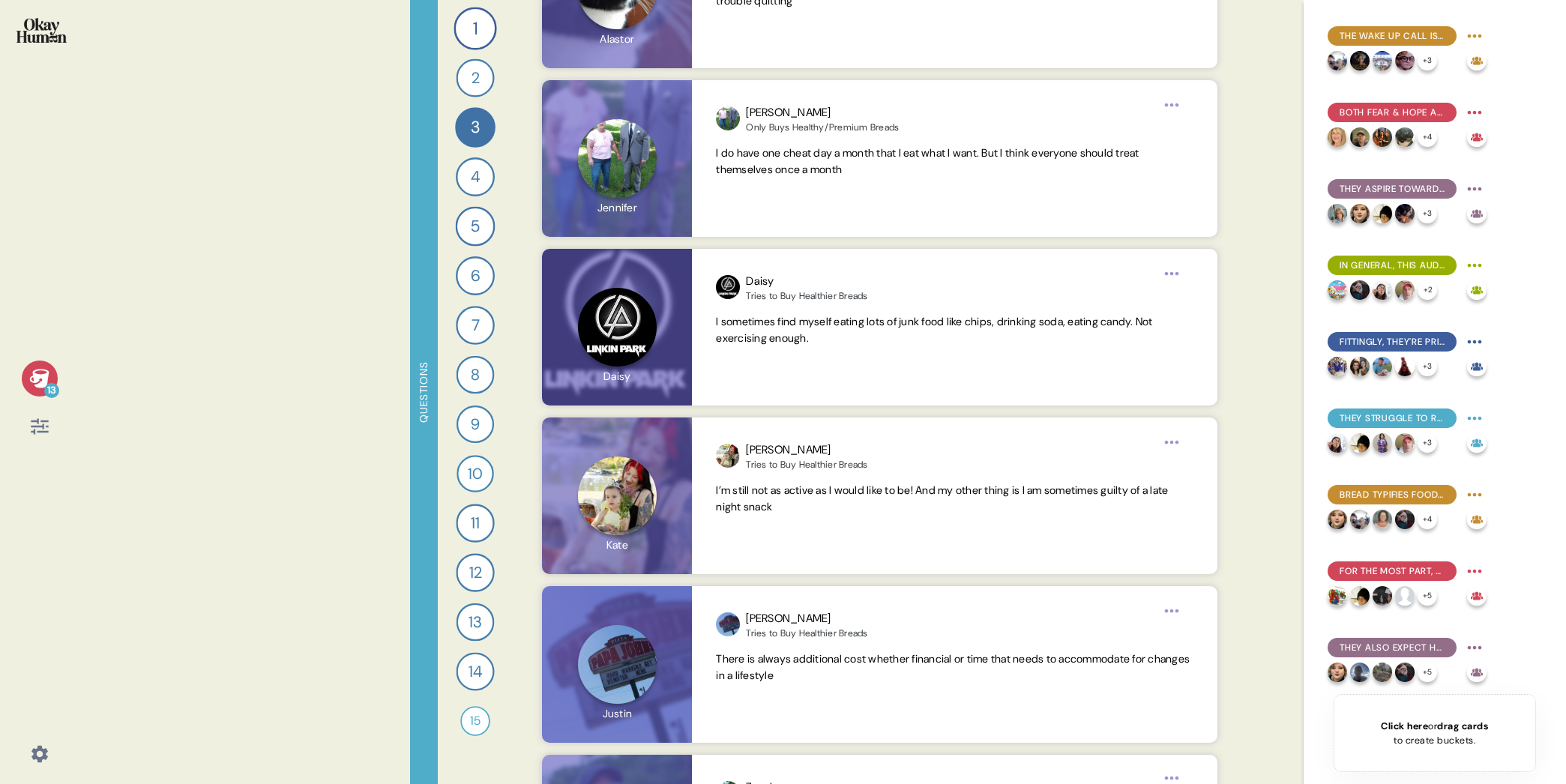
scroll to position [8230, 0]
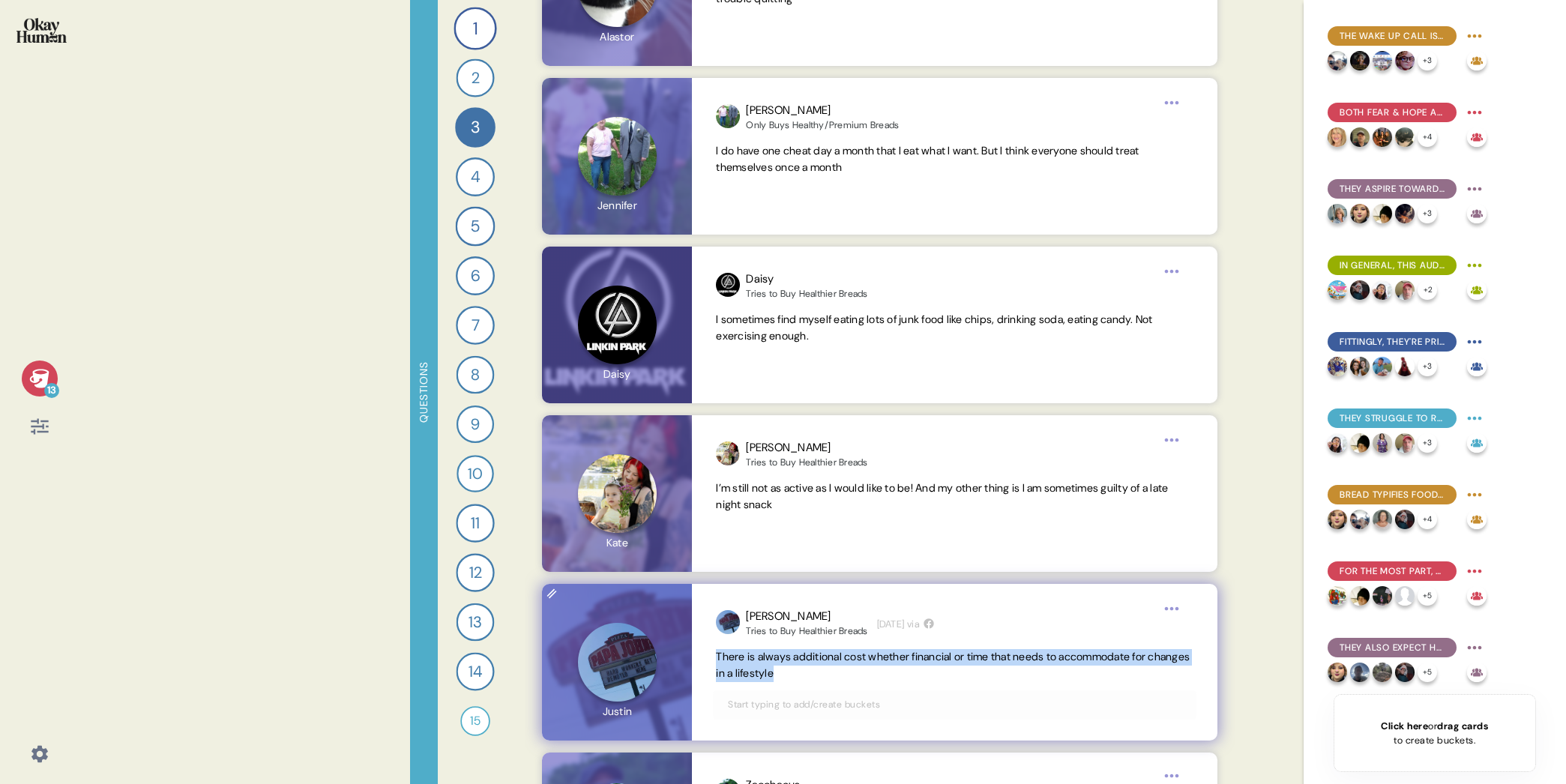
drag, startPoint x: 839, startPoint y: 673, endPoint x: 711, endPoint y: 656, distance: 129.1
click at [711, 656] on div "[PERSON_NAME] to Buy Healthier Breads [DATE] via There is always additional cos…" at bounding box center [953, 662] width 525 height 156
copy span "There is always additional cost whether financial or time that needs to accommo…"
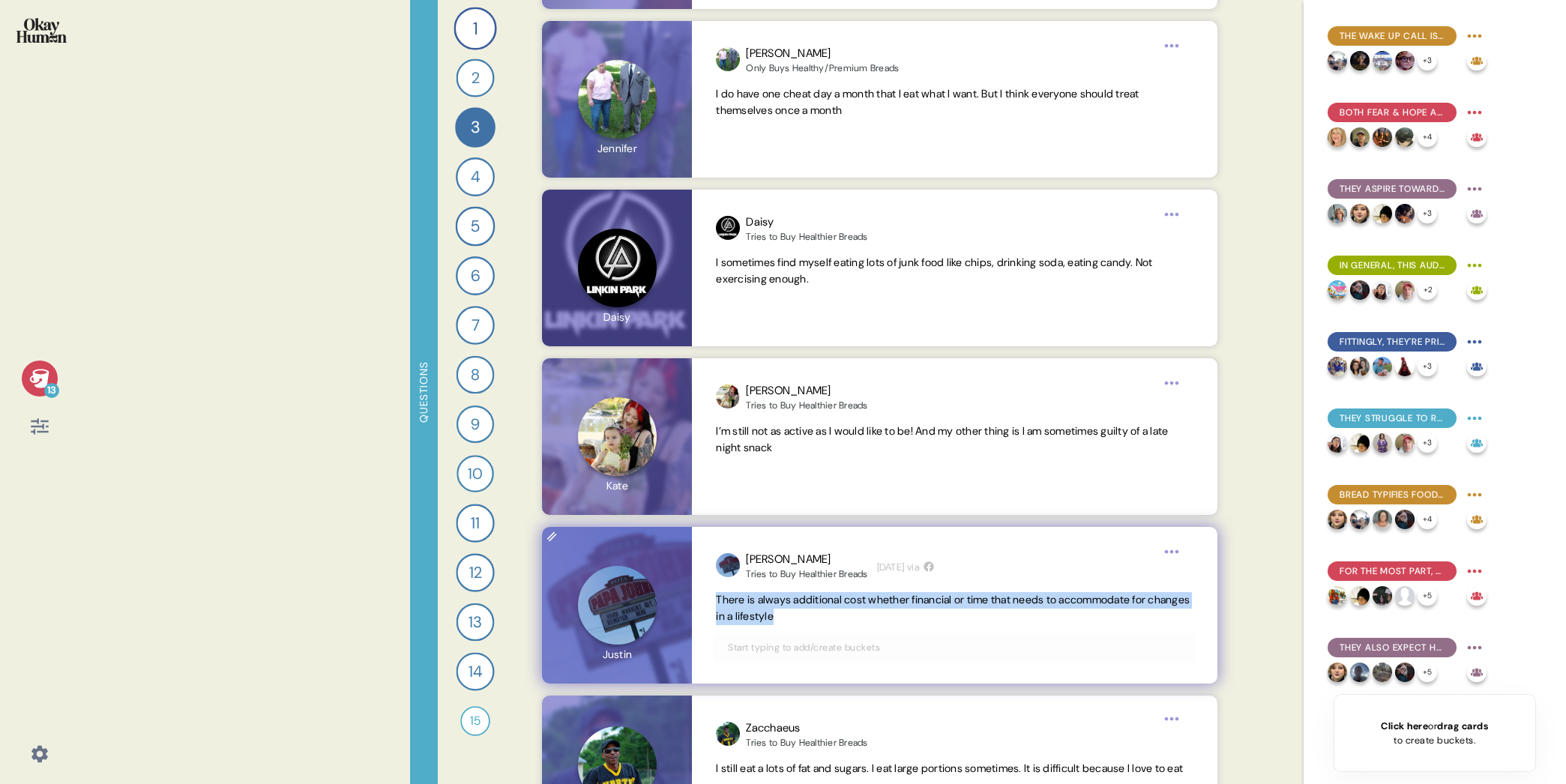
scroll to position [8288, 0]
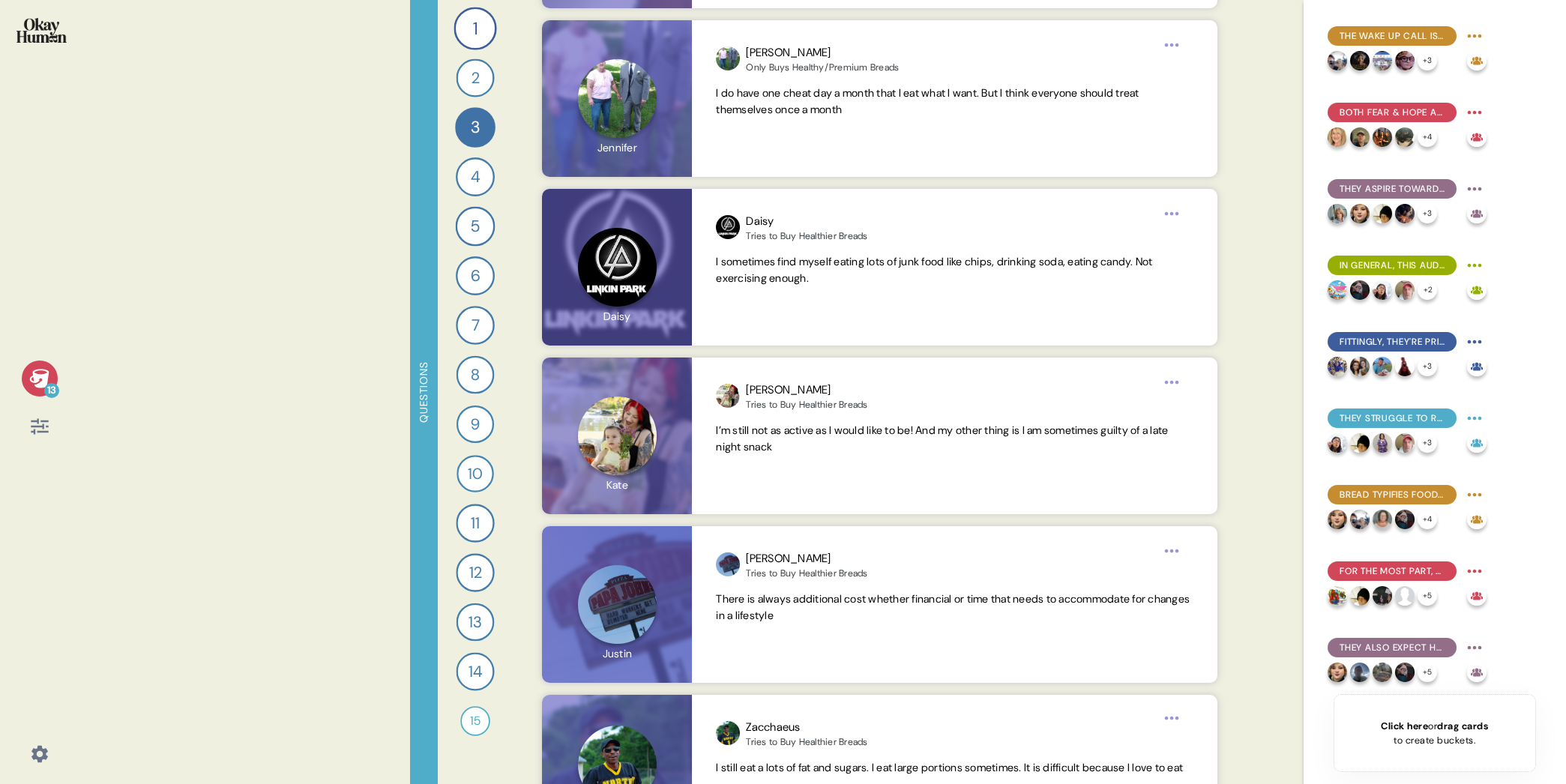
click at [521, 651] on div "Questions 1 Tell me a story that captures what prioritizing your health looks l…" at bounding box center [823, 392] width 825 height 784
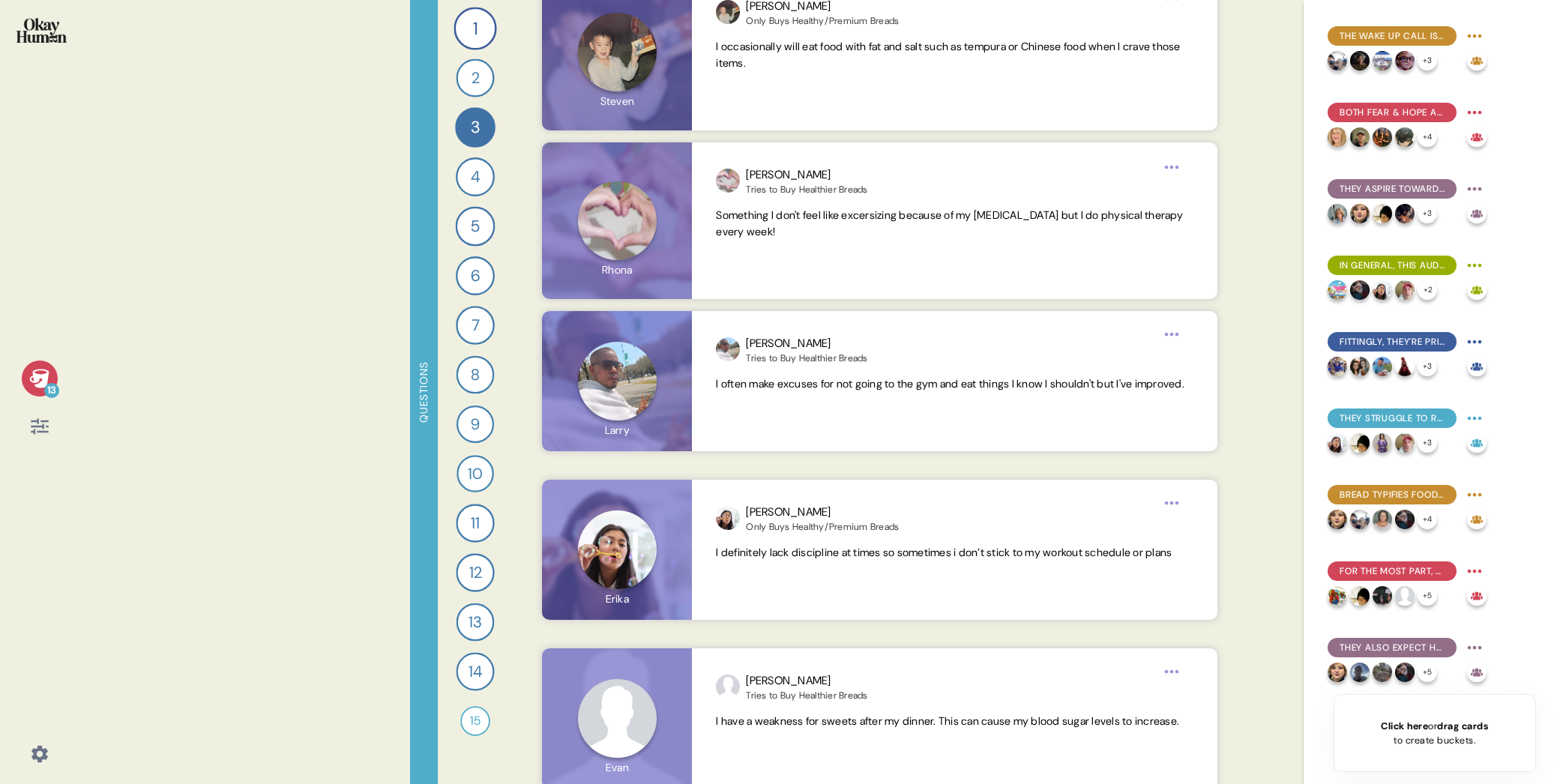
scroll to position [9337, 0]
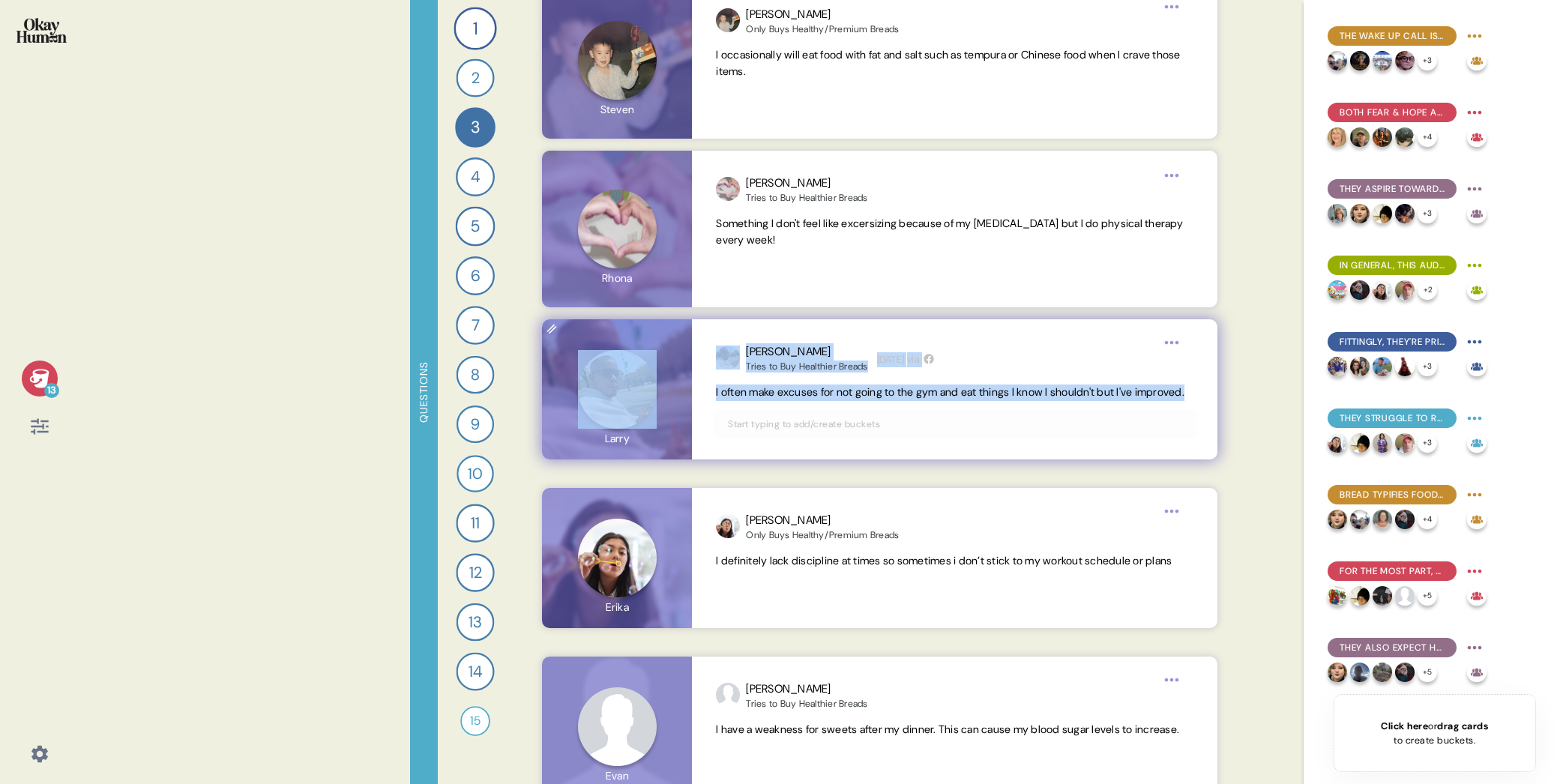
drag, startPoint x: 779, startPoint y: 400, endPoint x: 689, endPoint y: 396, distance: 90.1
click at [689, 396] on div "[PERSON_NAME] to Buy Healthier Breads [DATE] via I often make excuses for not g…" at bounding box center [879, 389] width 675 height 140
click at [828, 400] on span "I often make excuses for not going to the gym and eat things I know I shouldn't…" at bounding box center [953, 392] width 476 height 16
drag, startPoint x: 782, startPoint y: 412, endPoint x: 710, endPoint y: 394, distance: 74.2
click at [710, 394] on div "[PERSON_NAME] to Buy Healthier Breads [DATE] via I often make excuses for not g…" at bounding box center [953, 389] width 525 height 140
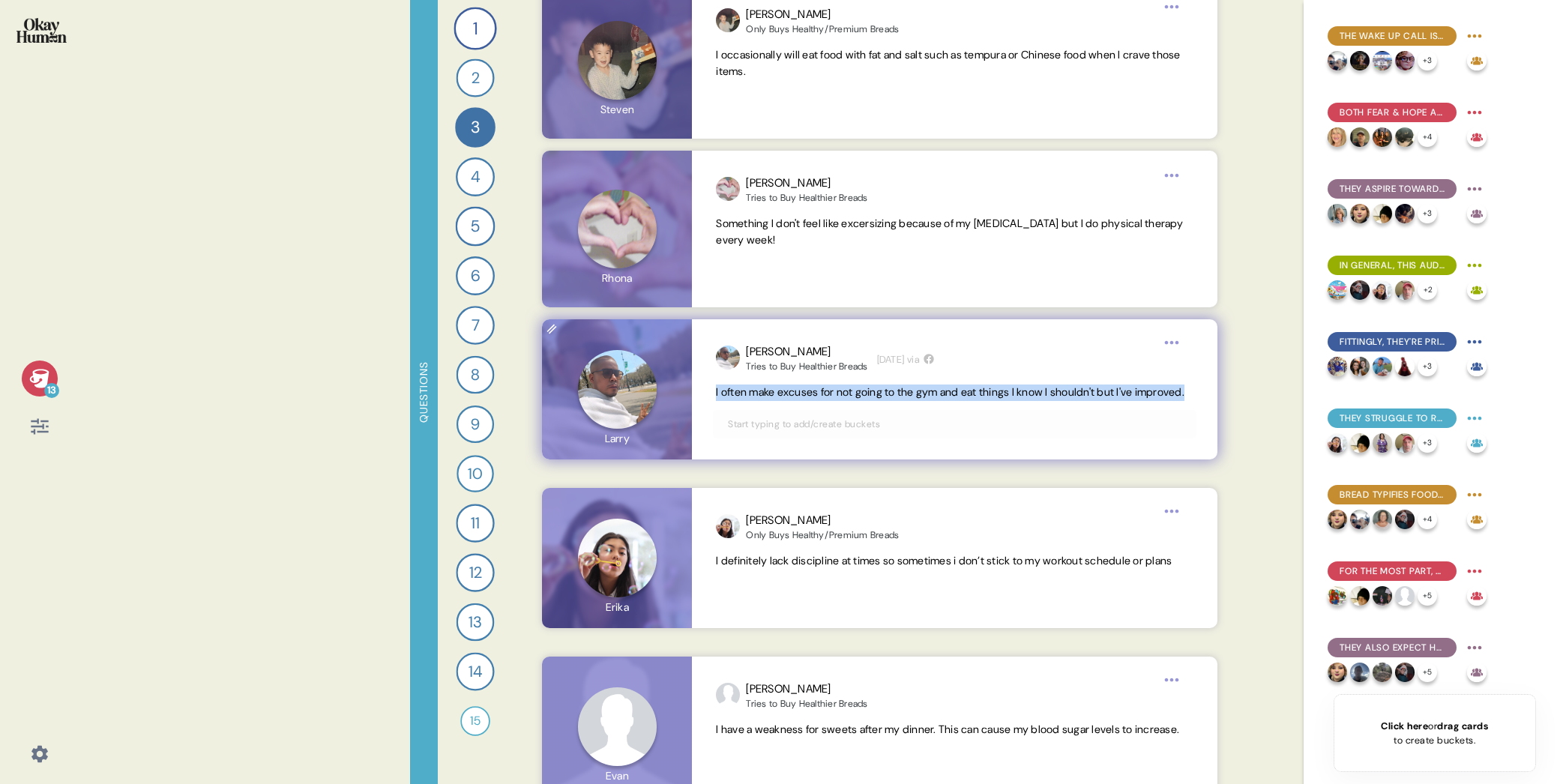
copy span "I often make excuses for not going to the gym and eat things I know I shouldn't…"
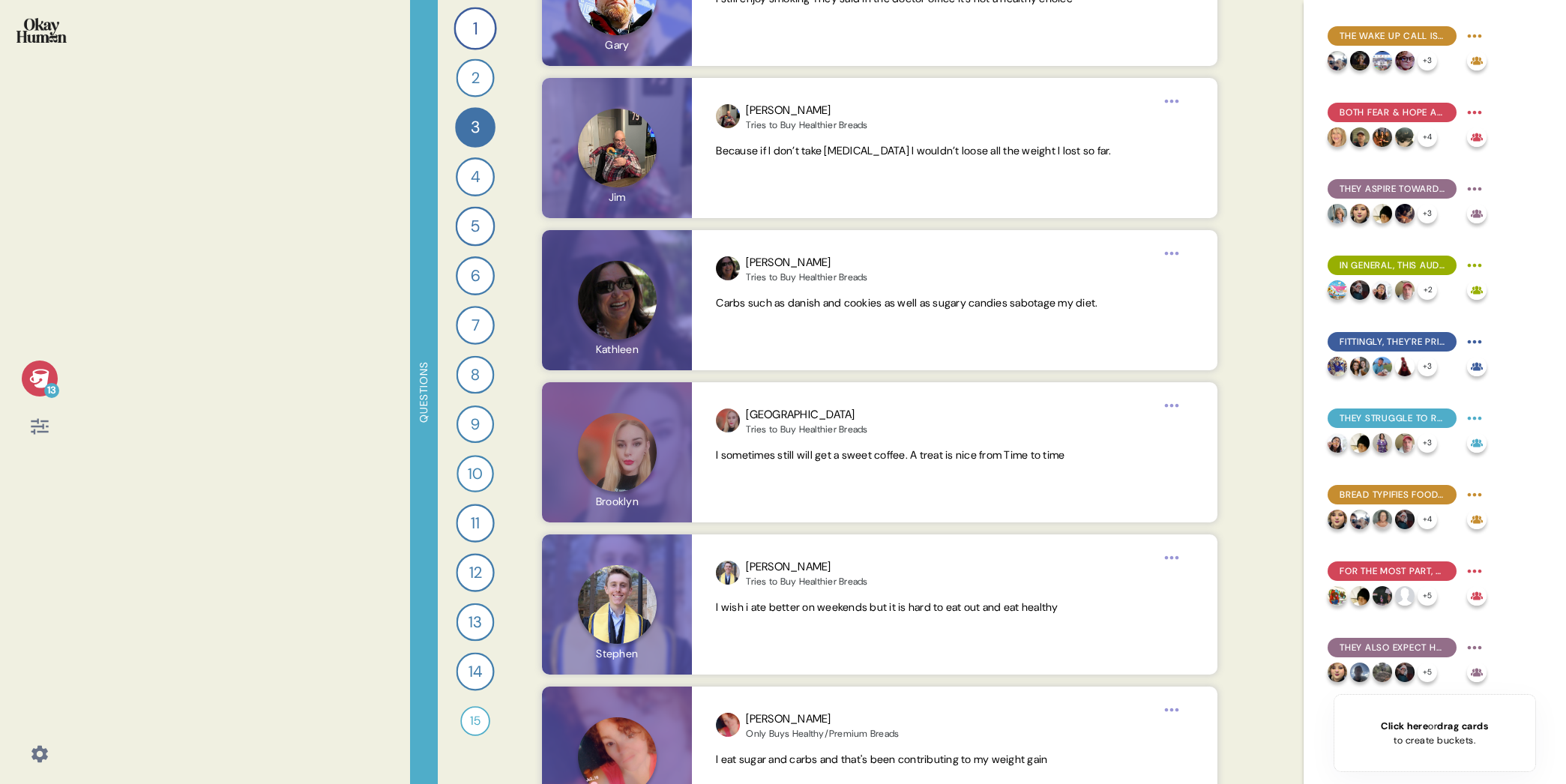
scroll to position [11787, 0]
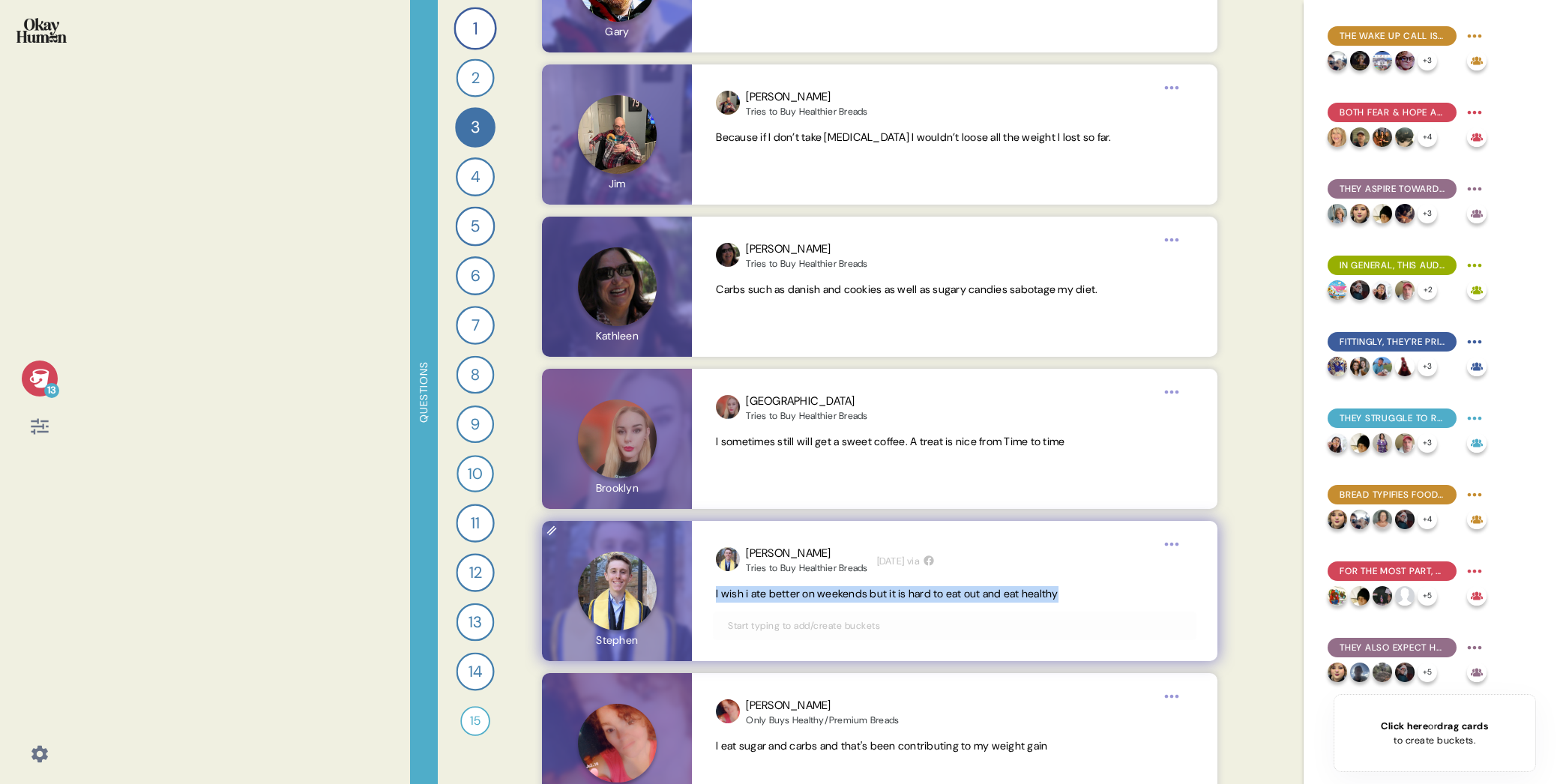
drag, startPoint x: 711, startPoint y: 593, endPoint x: 1099, endPoint y: 593, distance: 388.0
click at [1099, 593] on div "[PERSON_NAME] to Buy Healthier Breads [DATE] via I wish i ate better on weekend…" at bounding box center [953, 591] width 525 height 140
copy span "I wish i ate better on weekends but it is hard to eat out and eat healthy"
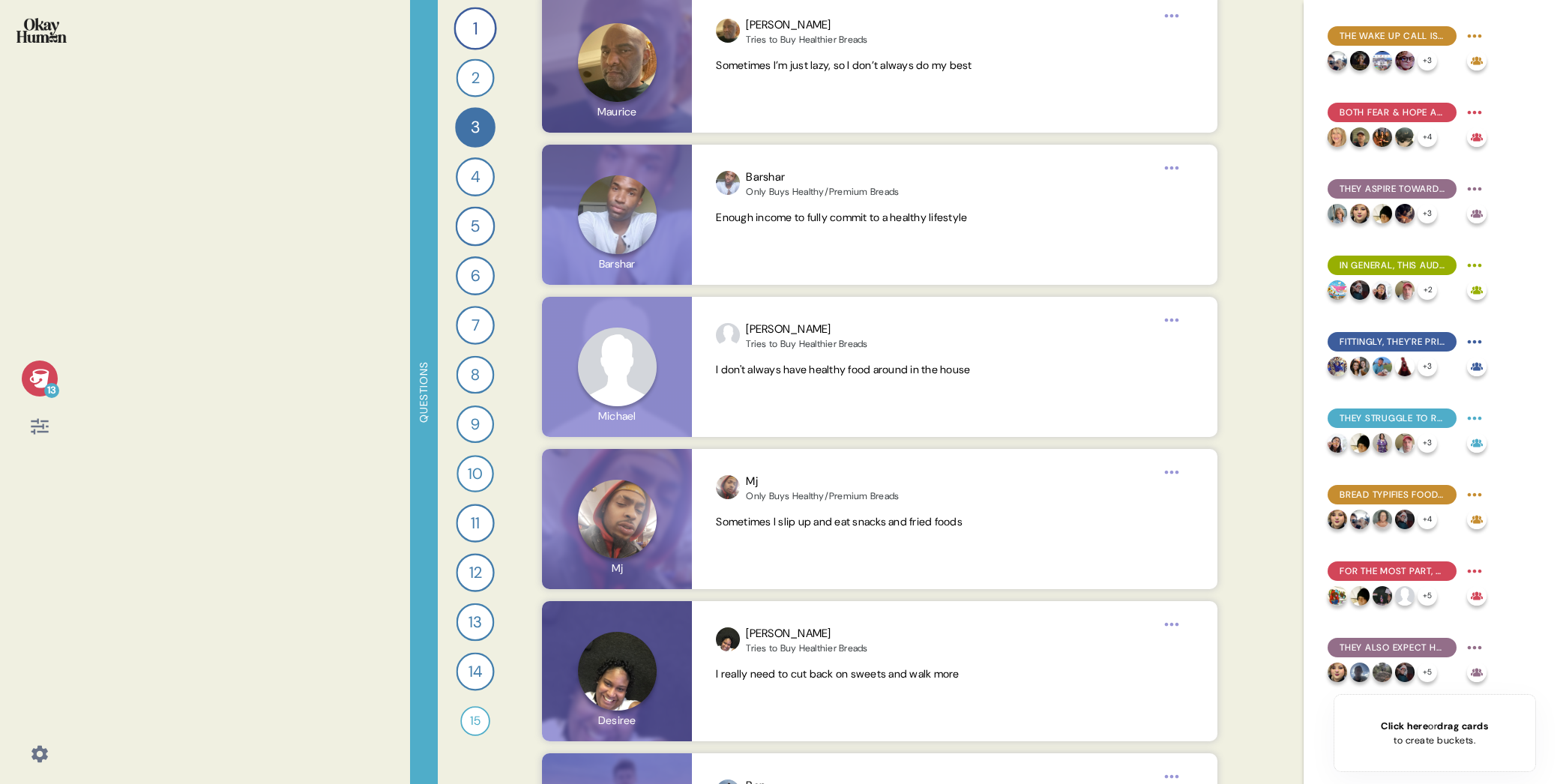
scroll to position [13999, 0]
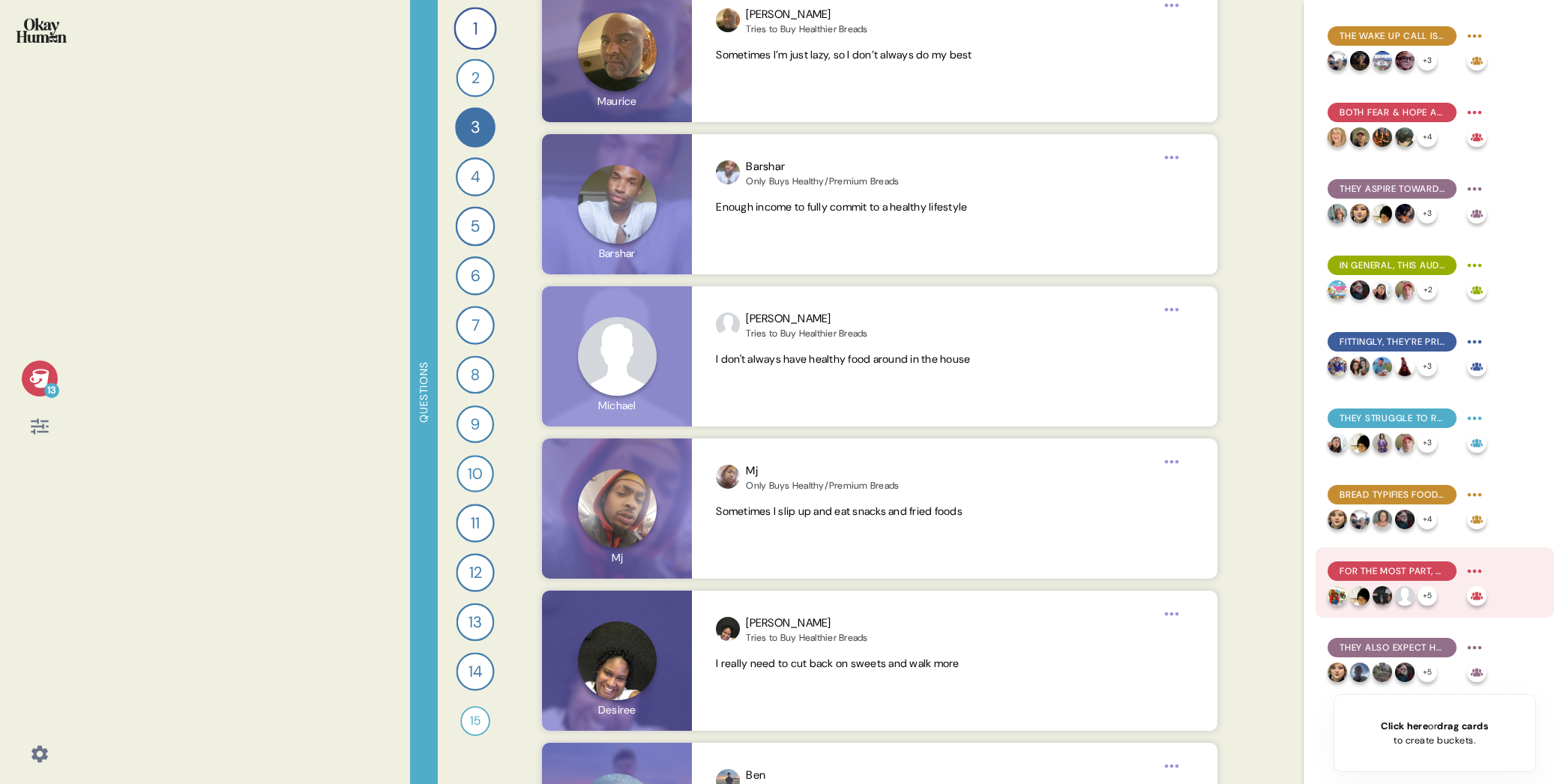
click at [1291, 575] on span "For the most part, healthy bread is a question of ingredients - and mostly what…" at bounding box center [1392, 570] width 105 height 14
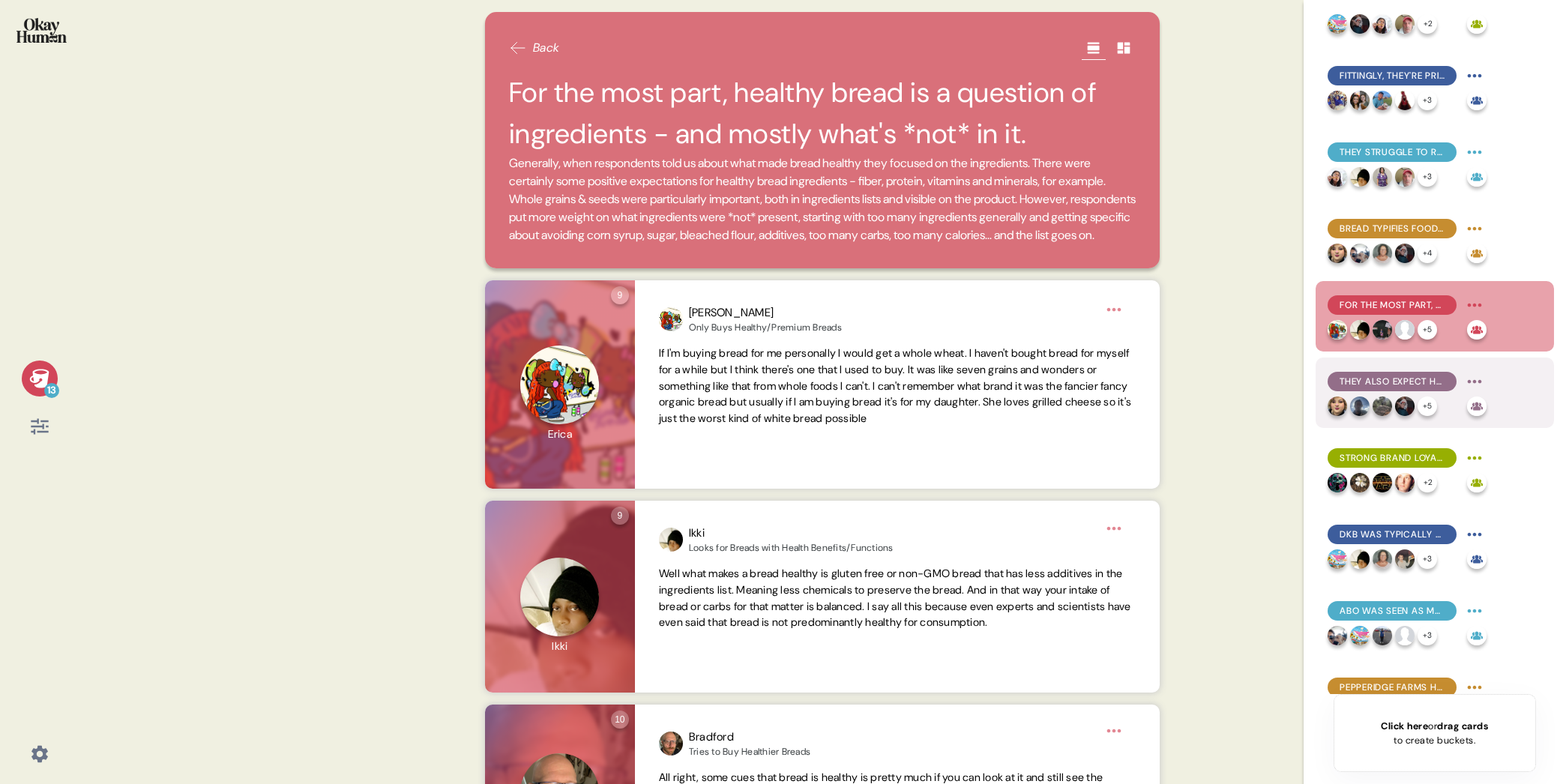
scroll to position [267, 0]
click at [1291, 379] on span "They also expect healthy bread to have a different taste, texture, & price poin…" at bounding box center [1392, 380] width 105 height 14
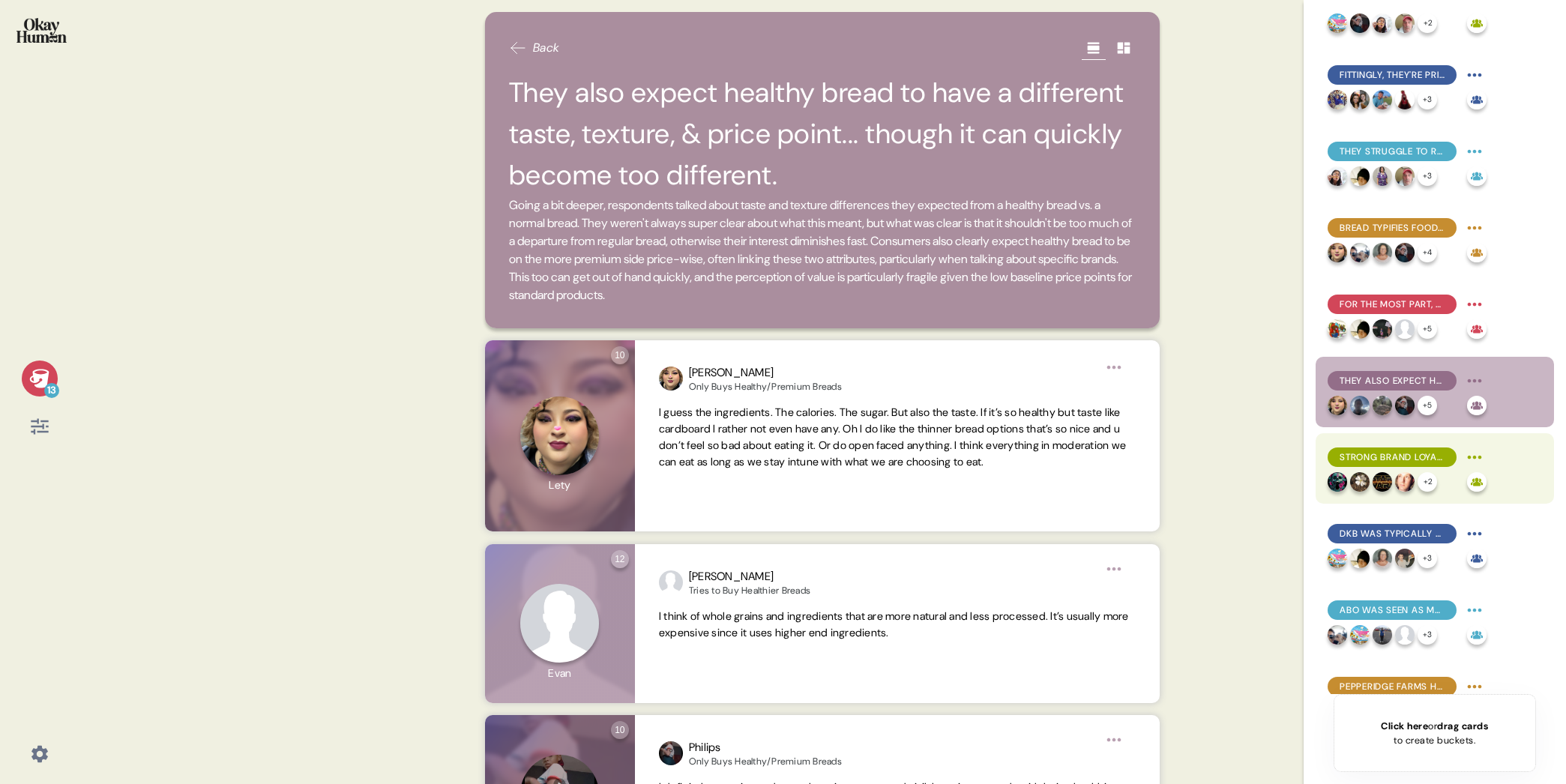
click at [1291, 463] on span "Strong brand loyalty was pretty uncommon in the sample and tended to be more ab…" at bounding box center [1392, 457] width 105 height 14
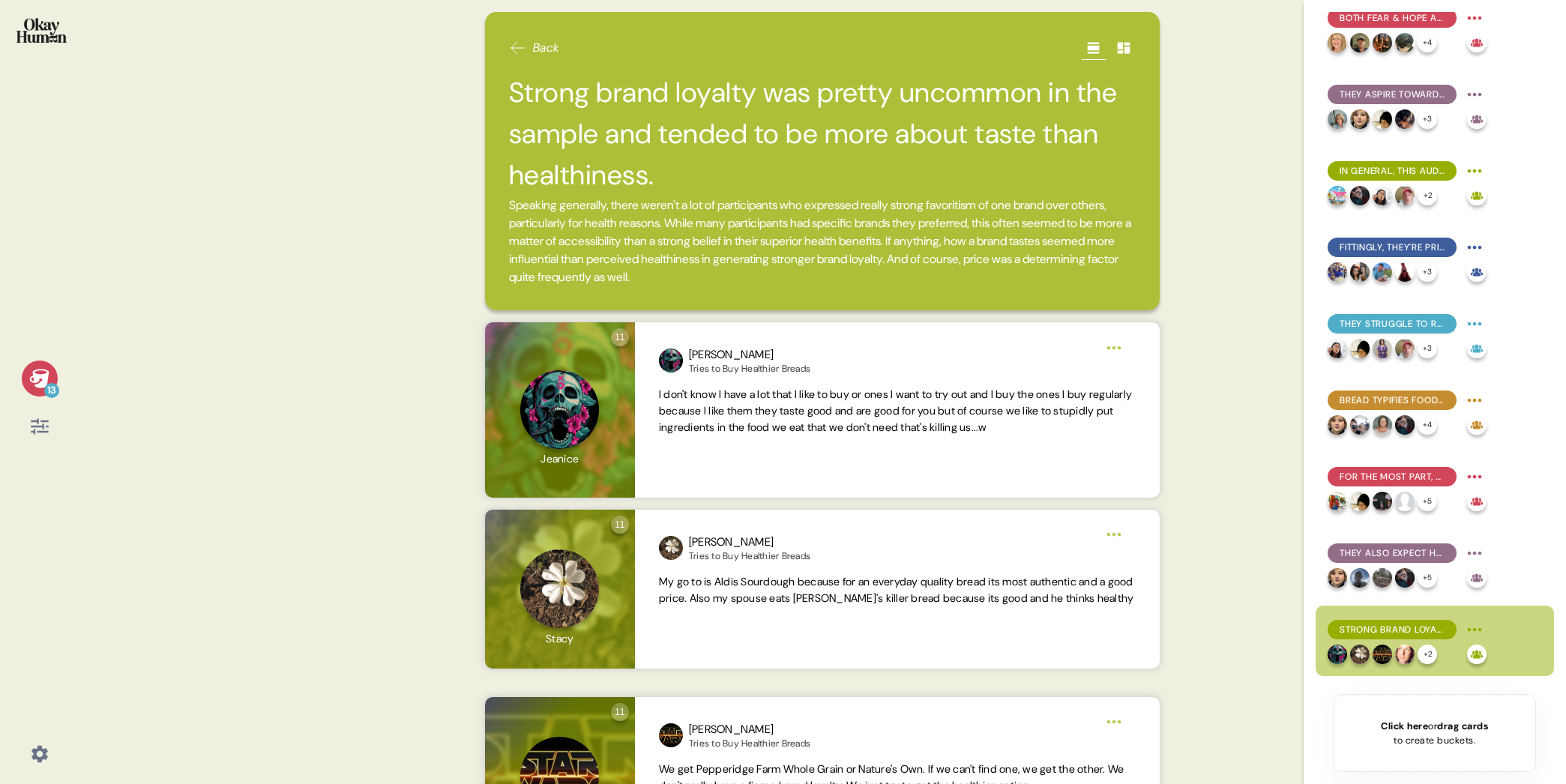
scroll to position [93, 0]
click at [1291, 475] on span "For the most part, healthy bread is a question of ingredients - and mostly what…" at bounding box center [1392, 477] width 105 height 14
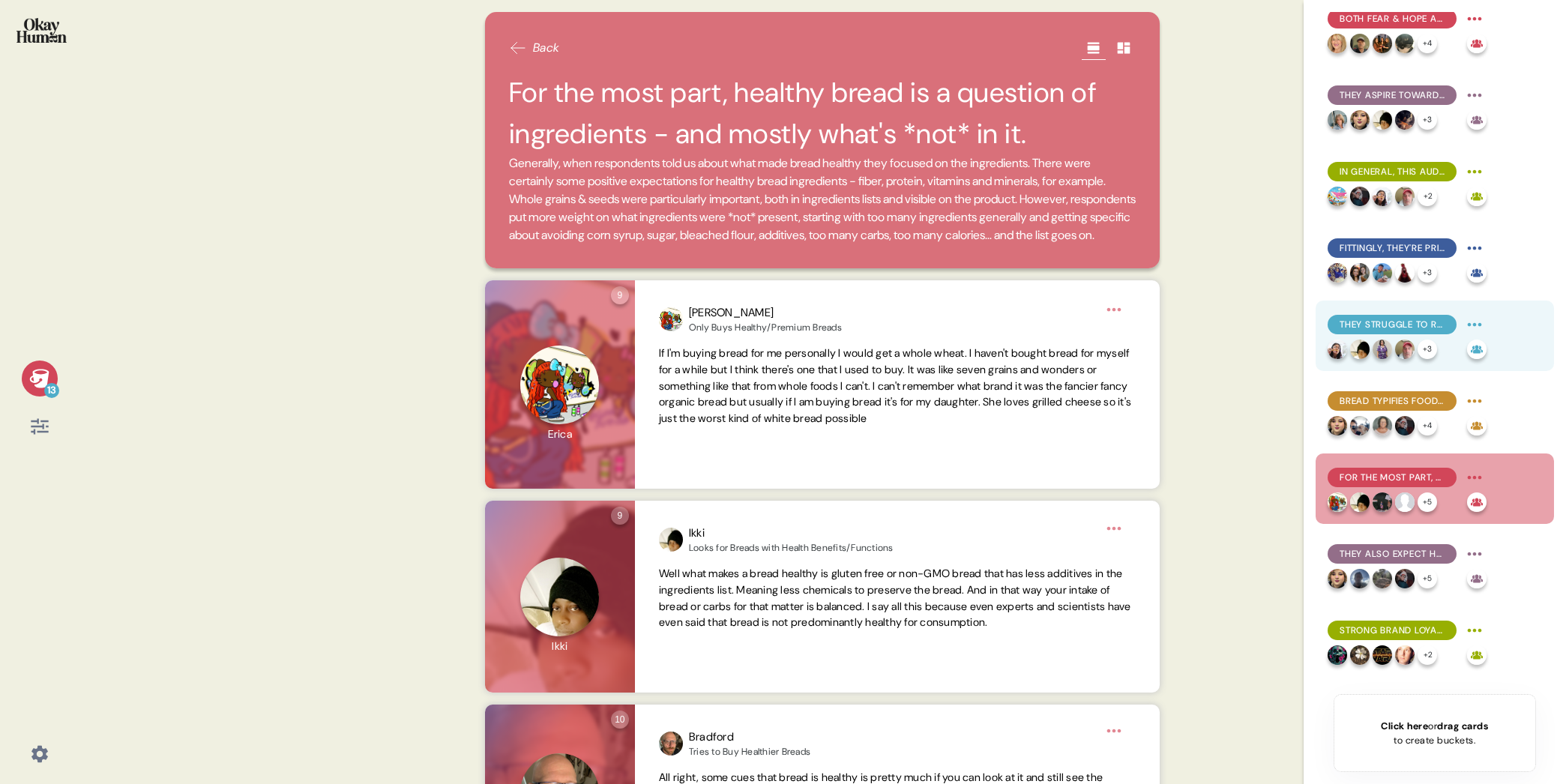
click at [1291, 326] on span "They struggle to resist food temptations, explaining they lack both the discipl…" at bounding box center [1392, 324] width 105 height 14
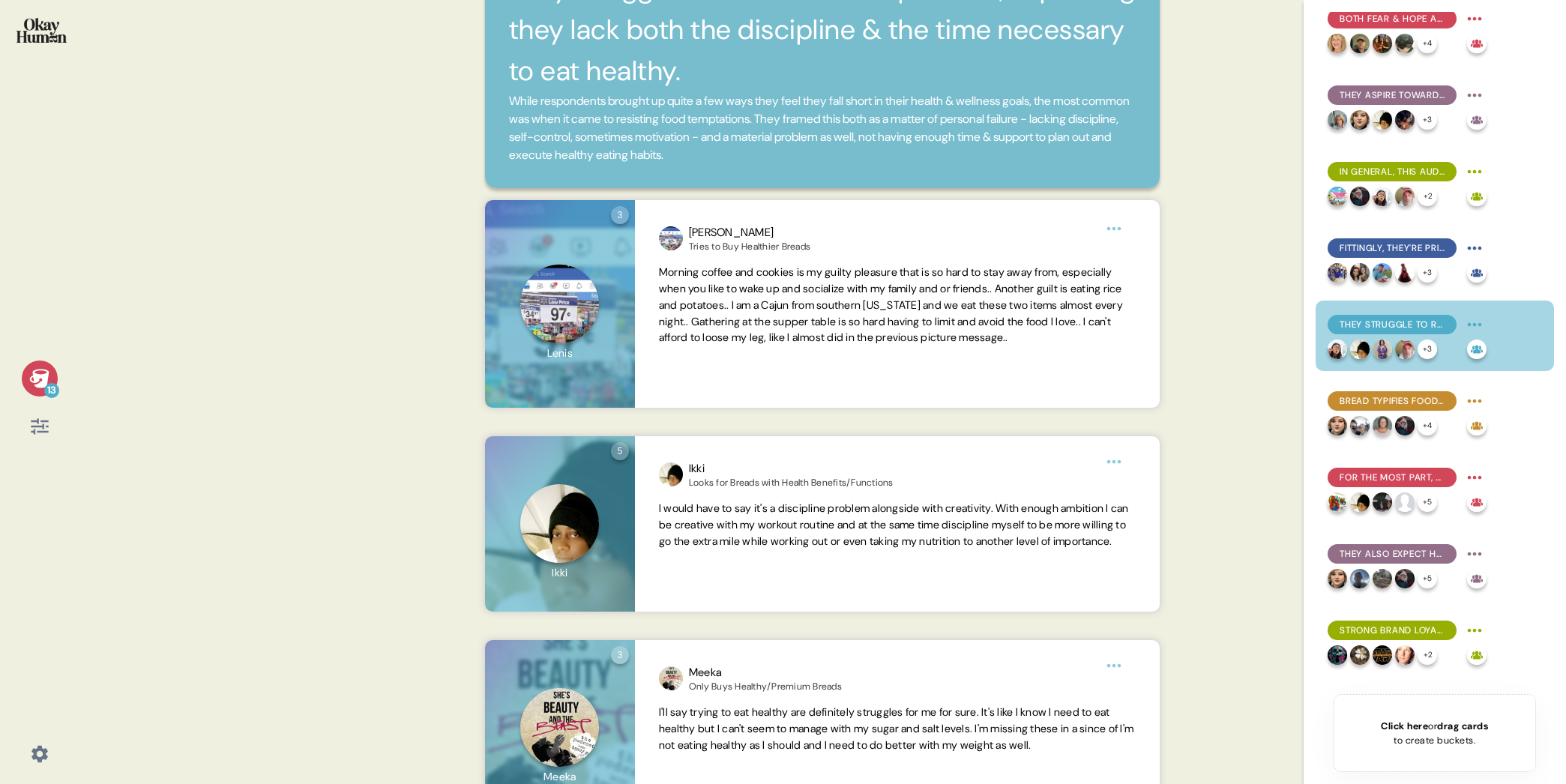
scroll to position [106, 0]
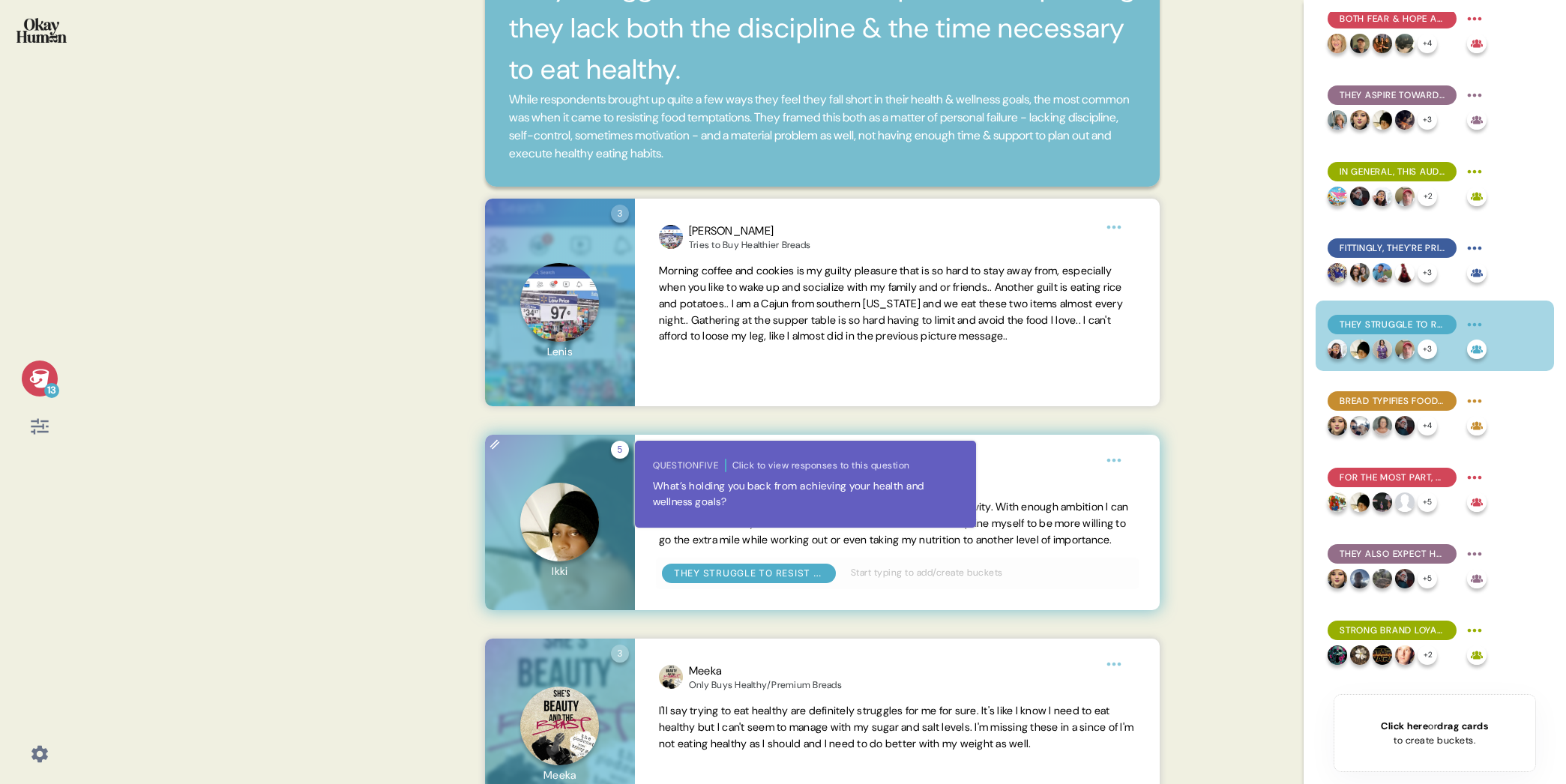
click at [624, 451] on div "5 Question five Click to view responses to this question What’s holding you bac…" at bounding box center [620, 450] width 18 height 18
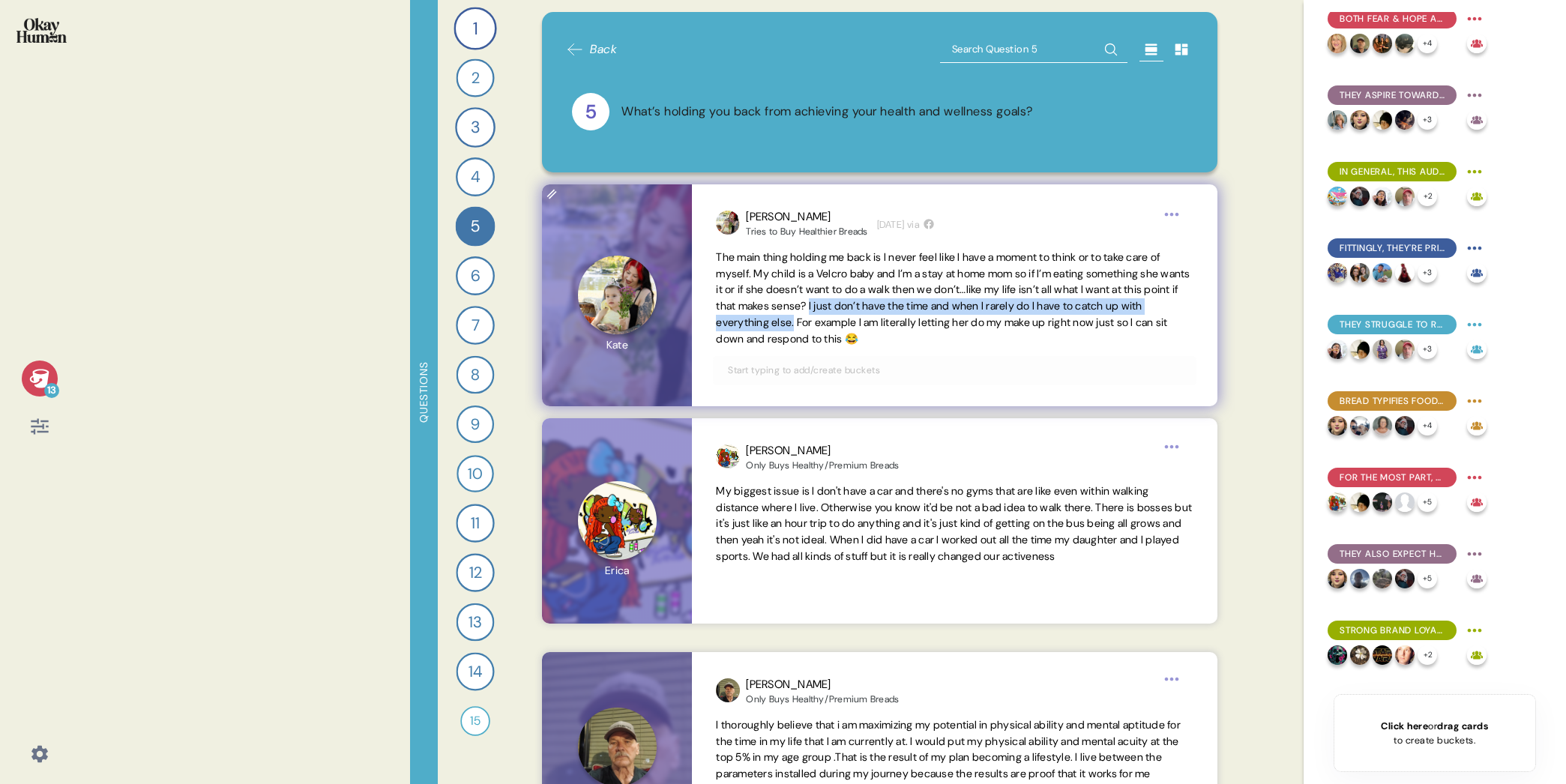
drag, startPoint x: 920, startPoint y: 307, endPoint x: 886, endPoint y: 326, distance: 38.9
click at [886, 326] on span "The main thing holding me back is I never feel like I have a moment to think or…" at bounding box center [953, 298] width 474 height 95
copy span "I just don’t have the time and when I rarely do I have to catch up with everyth…"
